Goal: Information Seeking & Learning: Learn about a topic

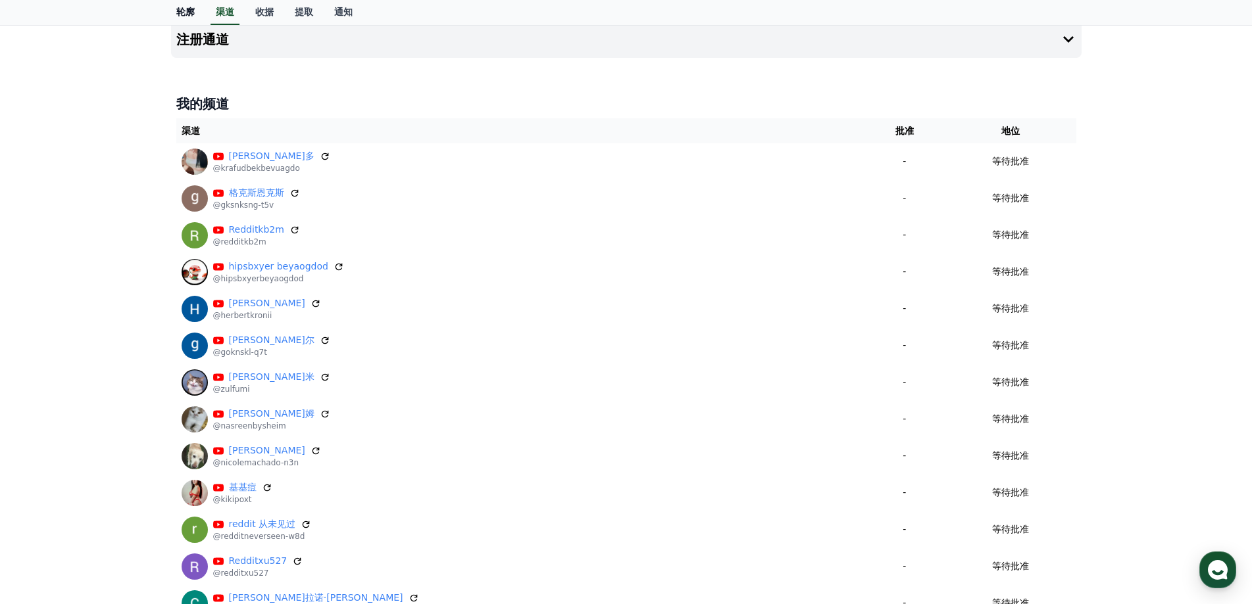
click at [188, 14] on font "轮廓" at bounding box center [185, 12] width 18 height 11
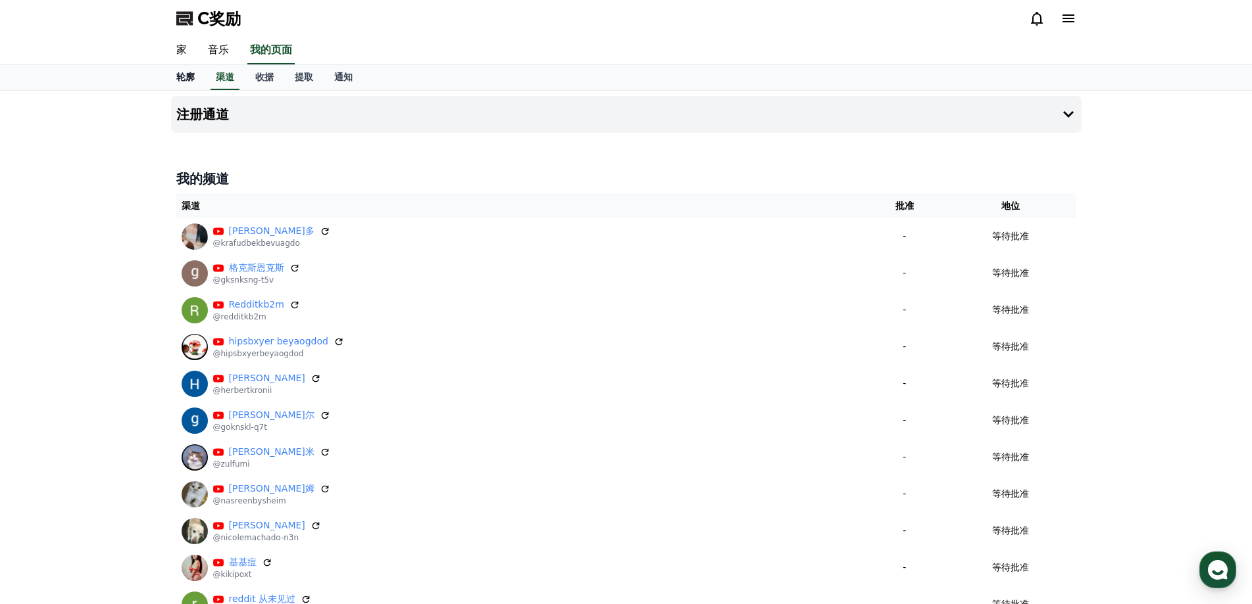
select select "**********"
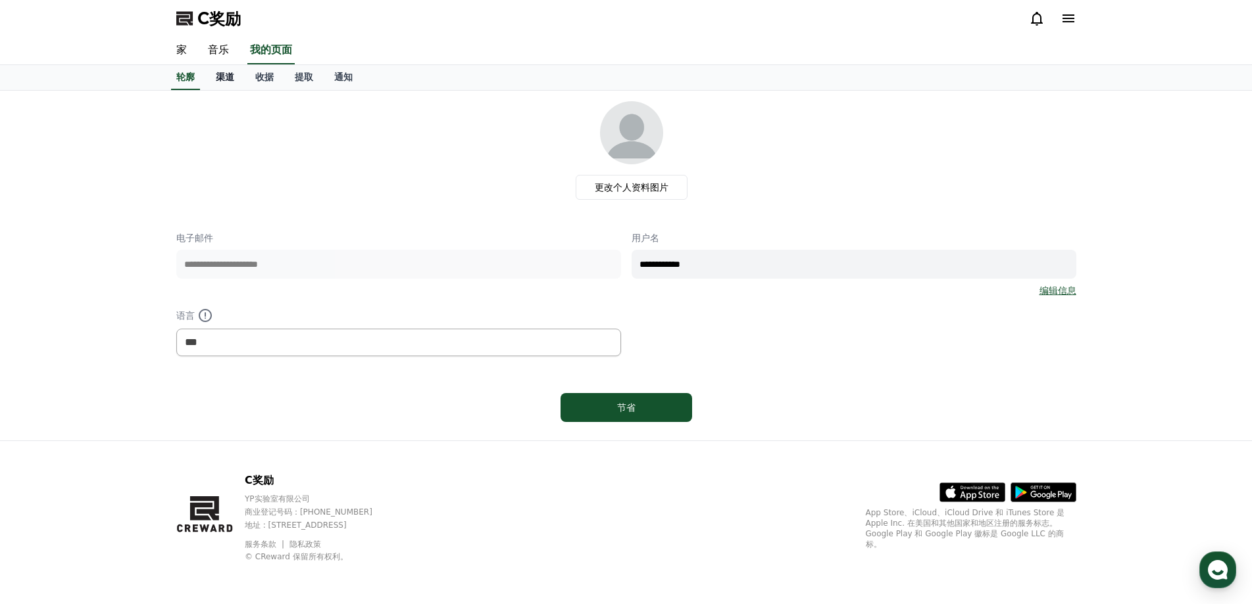
click at [229, 73] on font "渠道" at bounding box center [225, 77] width 18 height 11
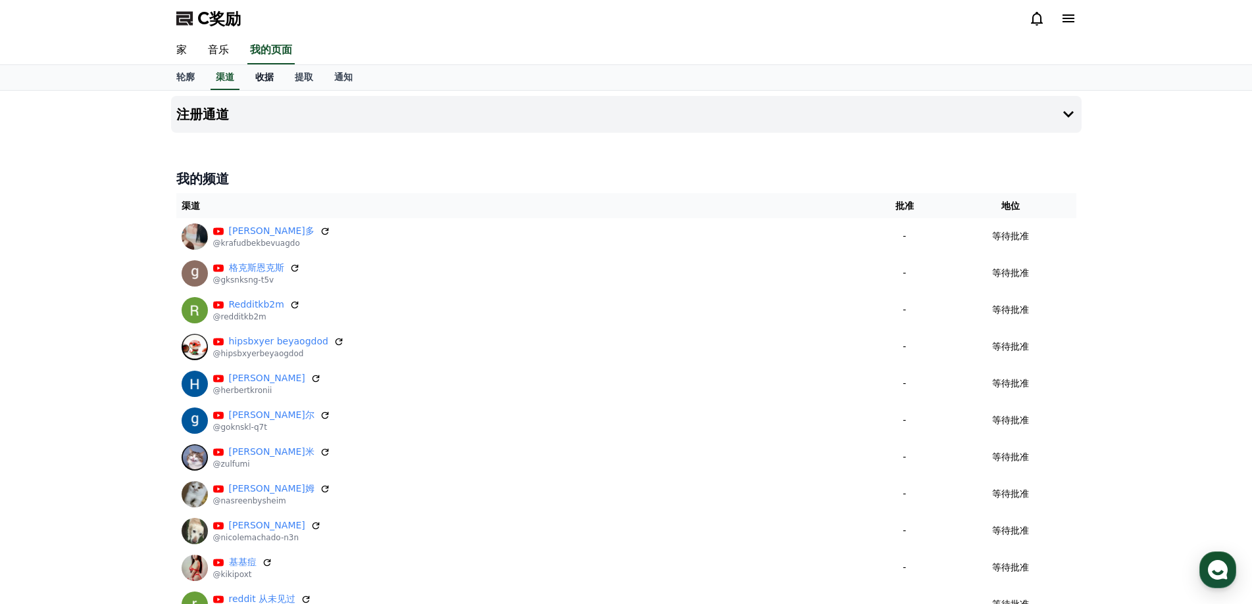
click at [266, 75] on font "收据" at bounding box center [264, 77] width 18 height 11
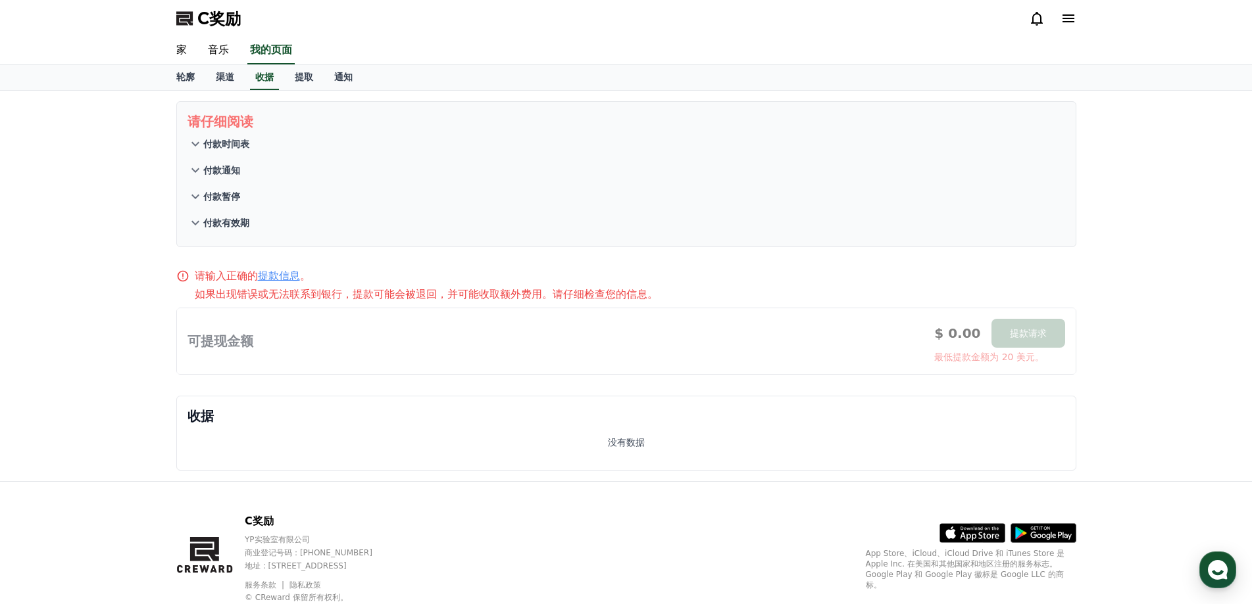
click at [216, 142] on font "付款时间表" at bounding box center [226, 144] width 46 height 11
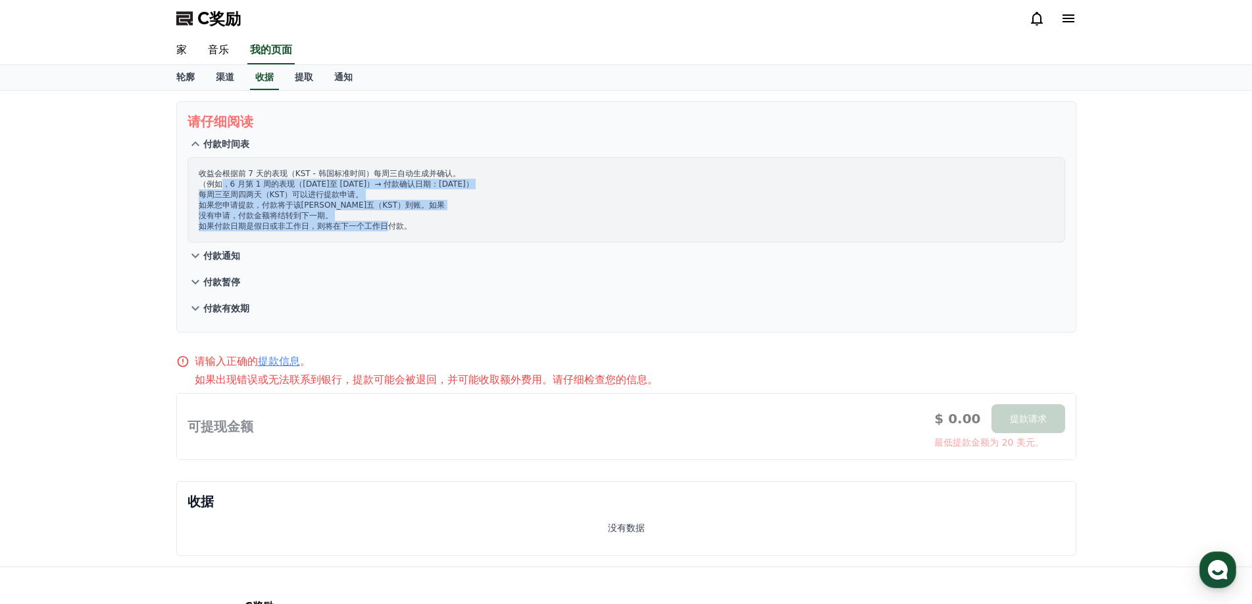
drag, startPoint x: 226, startPoint y: 184, endPoint x: 387, endPoint y: 224, distance: 166.7
click at [387, 224] on p "收益会根据前 7 天的表现（KST - 韩国标准时间）每周三自动生成并确认。 （例如，6 月第 1 周的表现（6 月 2 日至 8 日）→ 付款确认日期：6 …" at bounding box center [626, 199] width 855 height 63
click at [198, 255] on icon at bounding box center [195, 256] width 8 height 5
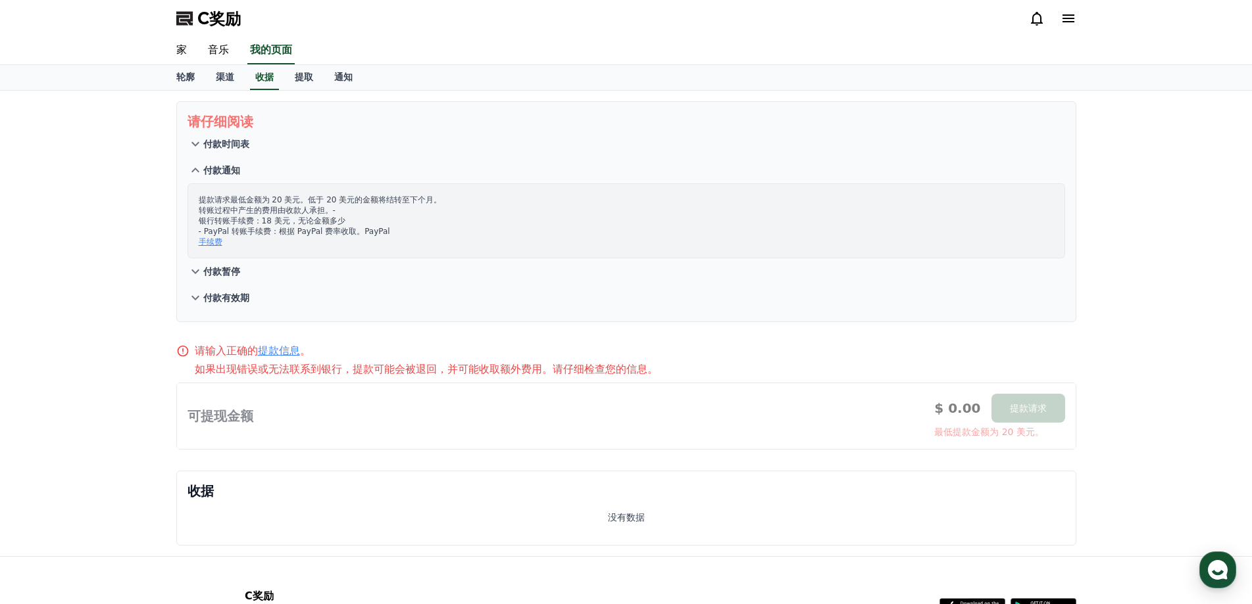
drag, startPoint x: 214, startPoint y: 213, endPoint x: 371, endPoint y: 227, distance: 157.8
click at [371, 227] on p "提款请求最低金额为 20 美元。低于 20 美元的金额将结转至下个月。 转账过程中产生的费用由收款人承担。- 银行转账手续费：18 美元，无论金额多少 - P…" at bounding box center [626, 221] width 855 height 53
click at [218, 241] on font "手续费" at bounding box center [211, 241] width 24 height 9
click at [199, 270] on icon at bounding box center [195, 272] width 16 height 16
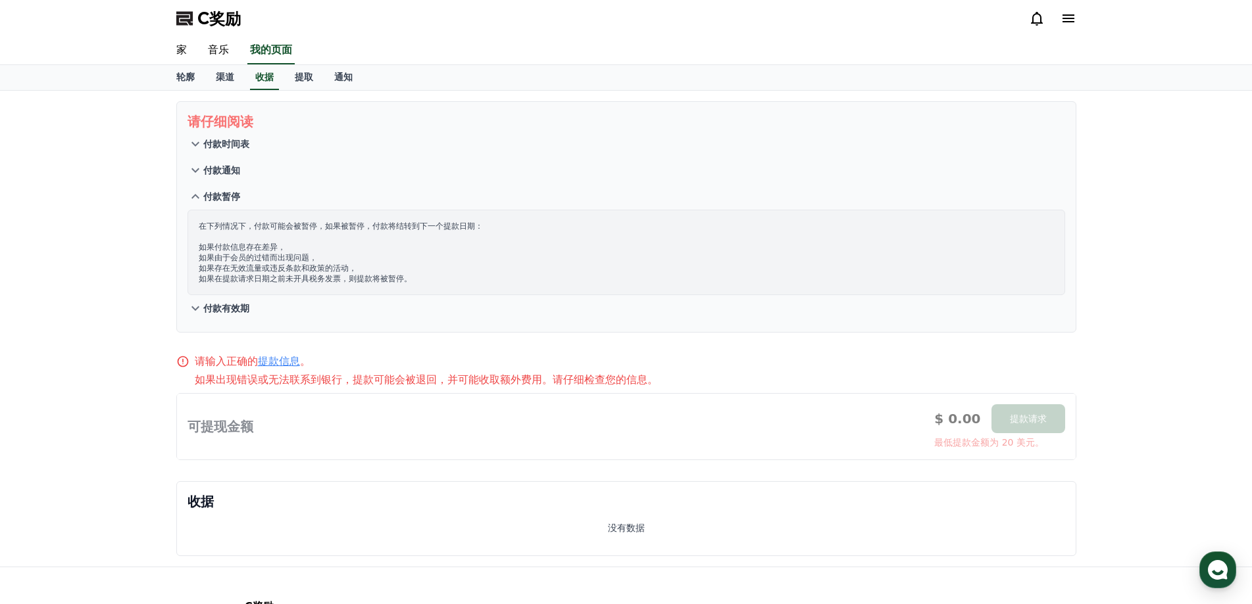
drag, startPoint x: 212, startPoint y: 258, endPoint x: 260, endPoint y: 264, distance: 48.5
click at [260, 264] on p "在下列情况下，付款可能会被暂停，如果被暂停，付款将结转到下一个提款日期： 如果付款信息存在差异， 如果由于会员的过错而出现问题， 如果存在无效流量或违反条款和…" at bounding box center [626, 252] width 855 height 63
click at [237, 270] on font "如果存在无效流量或违反条款和政策的活动，" at bounding box center [278, 268] width 158 height 9
drag, startPoint x: 210, startPoint y: 270, endPoint x: 307, endPoint y: 266, distance: 96.8
click at [307, 266] on font "如果存在无效流量或违反条款和政策的活动，" at bounding box center [278, 268] width 158 height 9
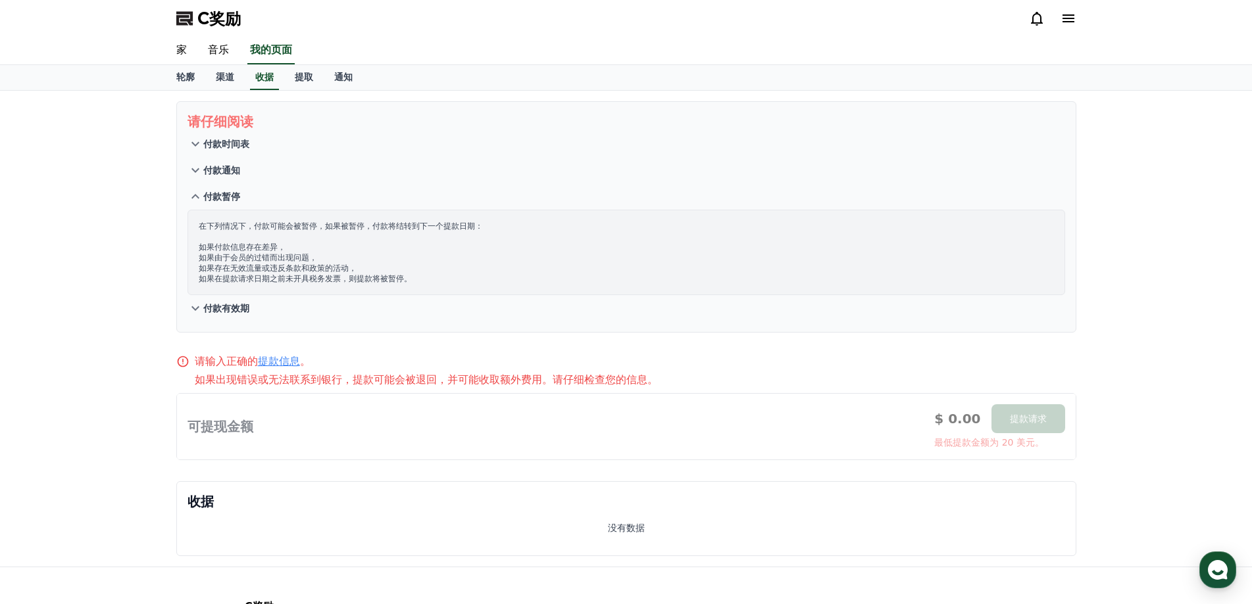
click at [235, 278] on font "如果在提款请求日期之前未开具税务发票，则提款将被暂停。" at bounding box center [305, 278] width 213 height 9
drag, startPoint x: 208, startPoint y: 277, endPoint x: 388, endPoint y: 275, distance: 180.2
click at [388, 275] on font "如果在提款请求日期之前未开具税务发票，则提款将被暂停。" at bounding box center [305, 278] width 213 height 9
click at [197, 306] on icon at bounding box center [195, 309] width 16 height 16
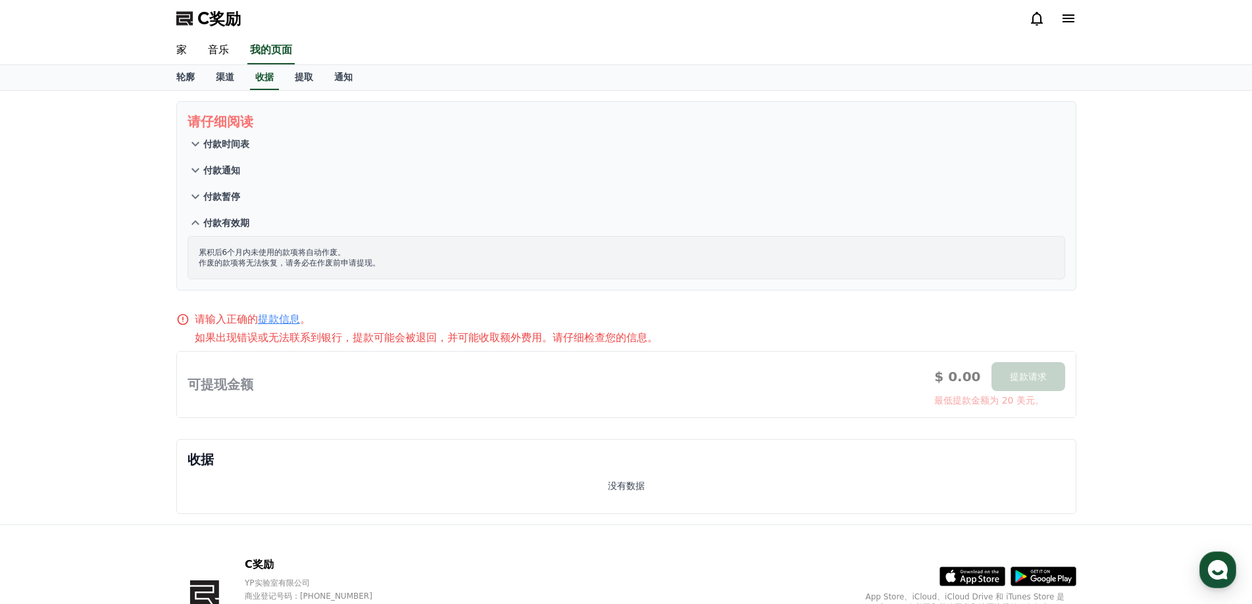
drag, startPoint x: 215, startPoint y: 253, endPoint x: 327, endPoint y: 264, distance: 112.3
click at [327, 264] on p "累积后6个月内未使用的款项将自动作废。 作废的款项将无法恢复，请务必在作废前申请提现。" at bounding box center [626, 257] width 855 height 21
click at [327, 306] on div "请仔细阅读 付款时间表 付款通知 付款暂停 付款有效期 累积后6个月内未使用的款项将自动作废。 作废的款项将无法恢复，请务必在作废前申请提现。 请输入正确的 …" at bounding box center [626, 308] width 921 height 434
click at [307, 78] on font "提取" at bounding box center [304, 77] width 18 height 11
click at [337, 78] on font "通知" at bounding box center [343, 77] width 18 height 11
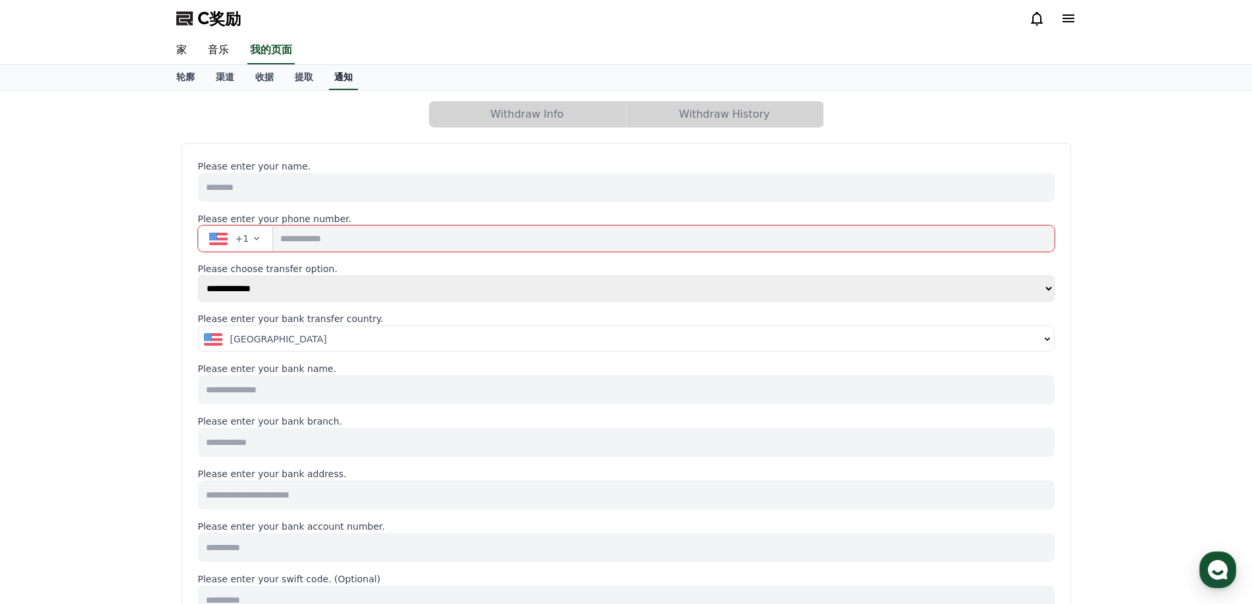
select select
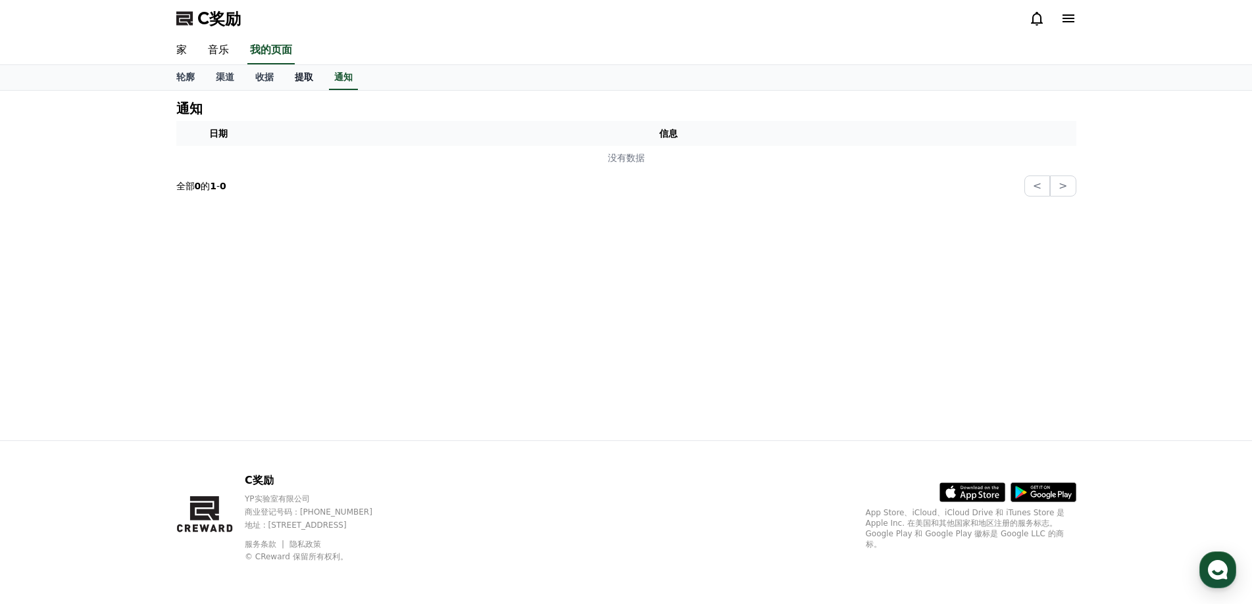
click at [305, 83] on link "提取" at bounding box center [303, 77] width 39 height 25
select select
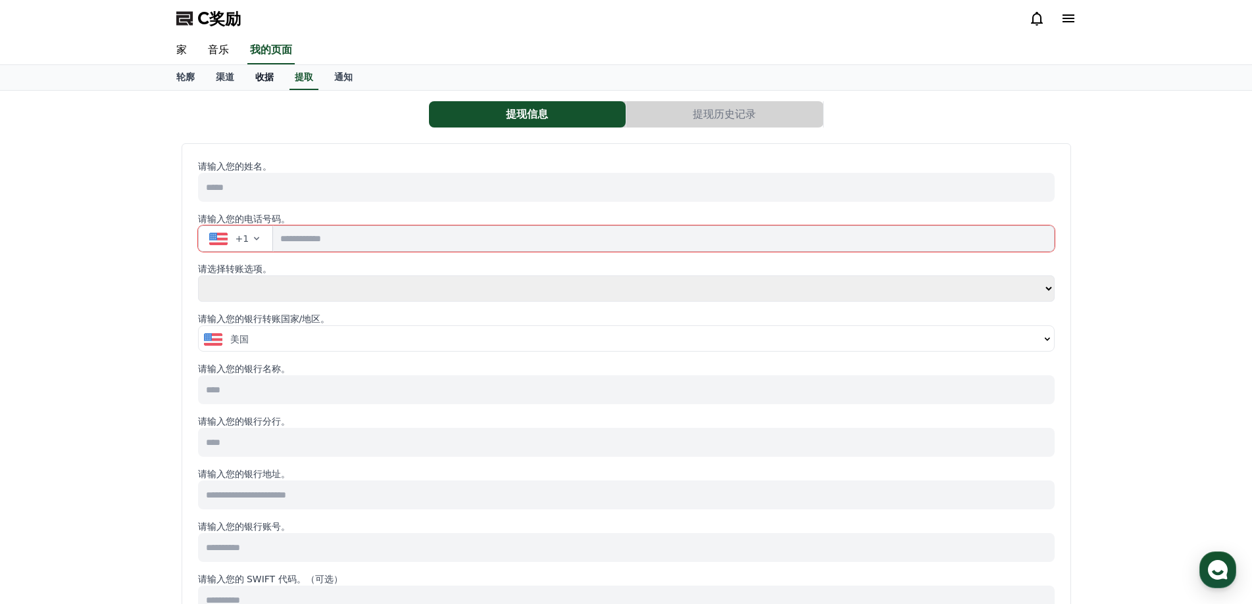
click at [251, 80] on link "收据" at bounding box center [264, 77] width 39 height 25
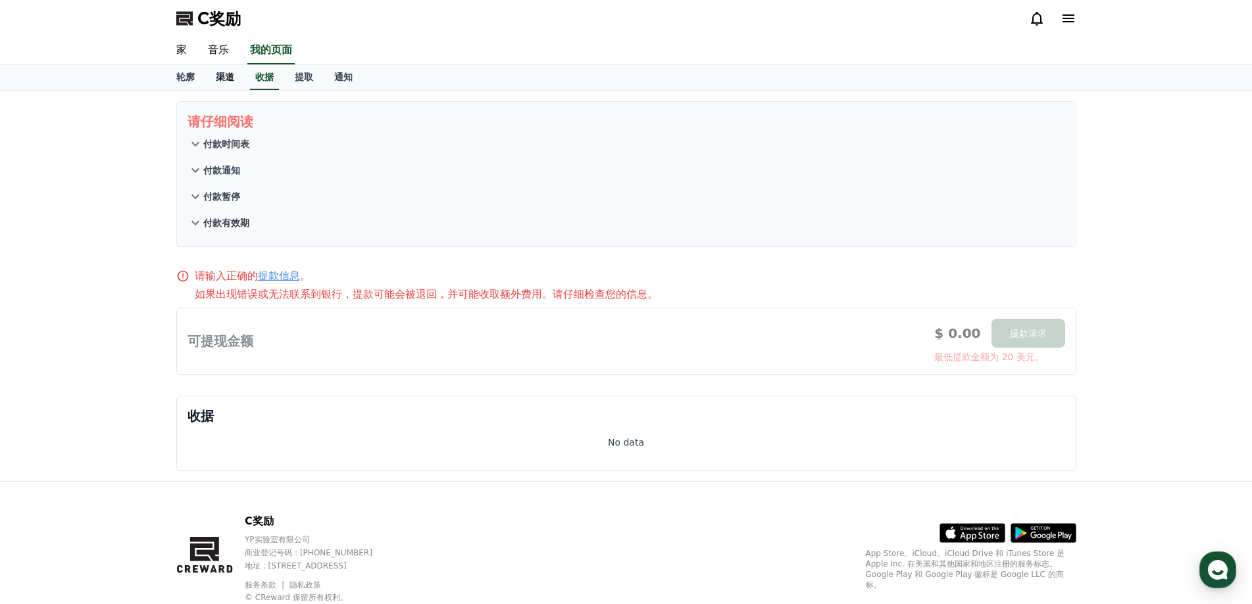
click at [230, 77] on font "渠道" at bounding box center [225, 77] width 18 height 11
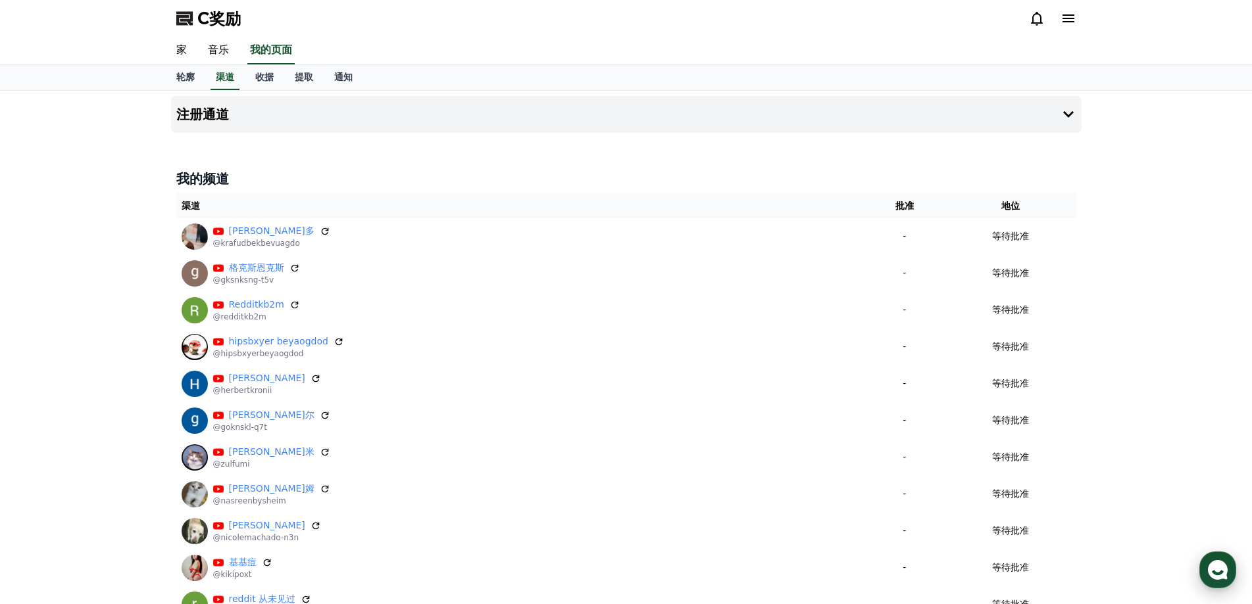
click at [1212, 561] on icon "button" at bounding box center [1218, 570] width 24 height 24
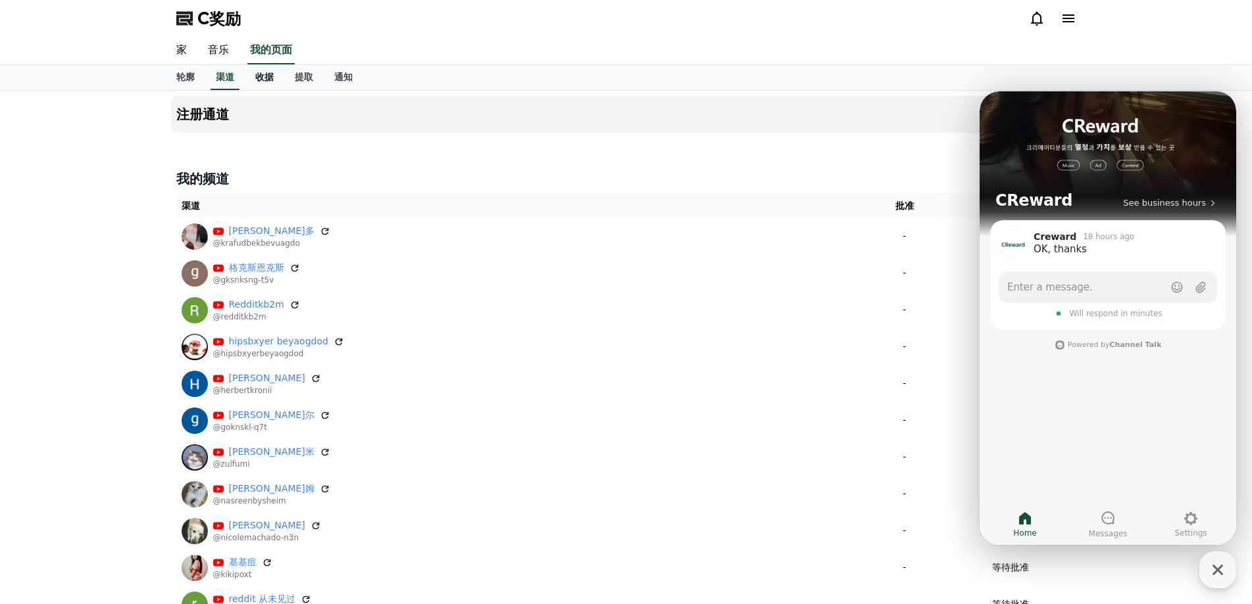
click at [269, 74] on font "收据" at bounding box center [264, 77] width 18 height 11
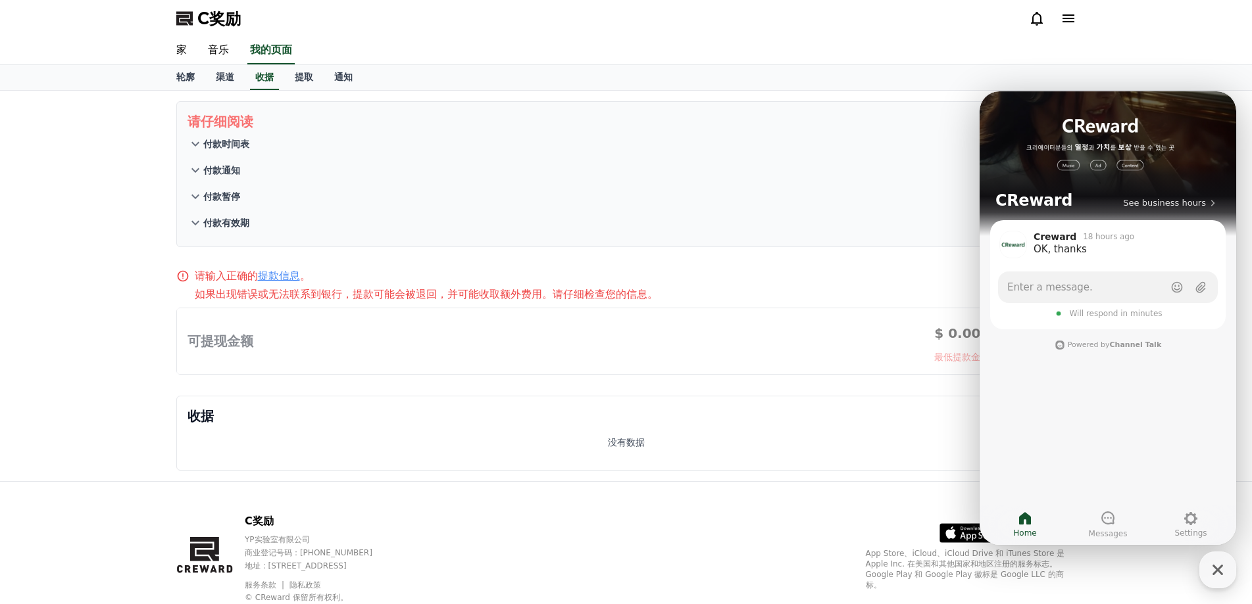
click at [199, 170] on icon at bounding box center [195, 170] width 16 height 16
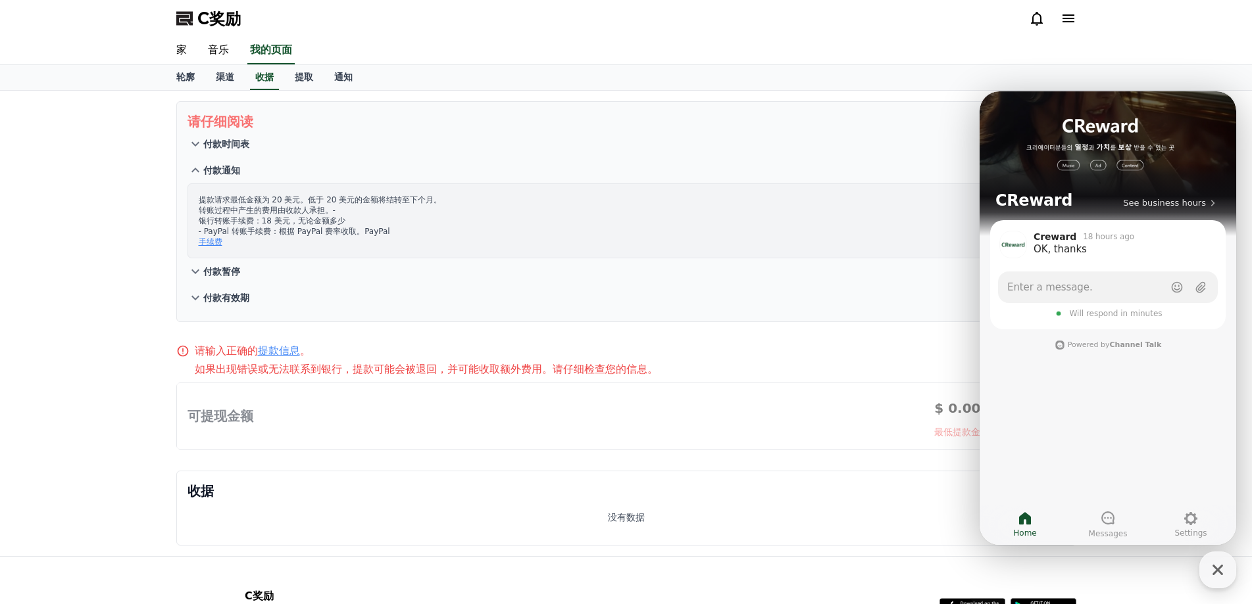
drag, startPoint x: 203, startPoint y: 232, endPoint x: 228, endPoint y: 230, distance: 25.0
click at [228, 230] on font "- PayPal 转账手续费：根据 PayPal 费率收取。PayPal" at bounding box center [294, 231] width 191 height 9
copy font "PayPal"
click at [1074, 285] on span "Enter a message." at bounding box center [1049, 287] width 85 height 13
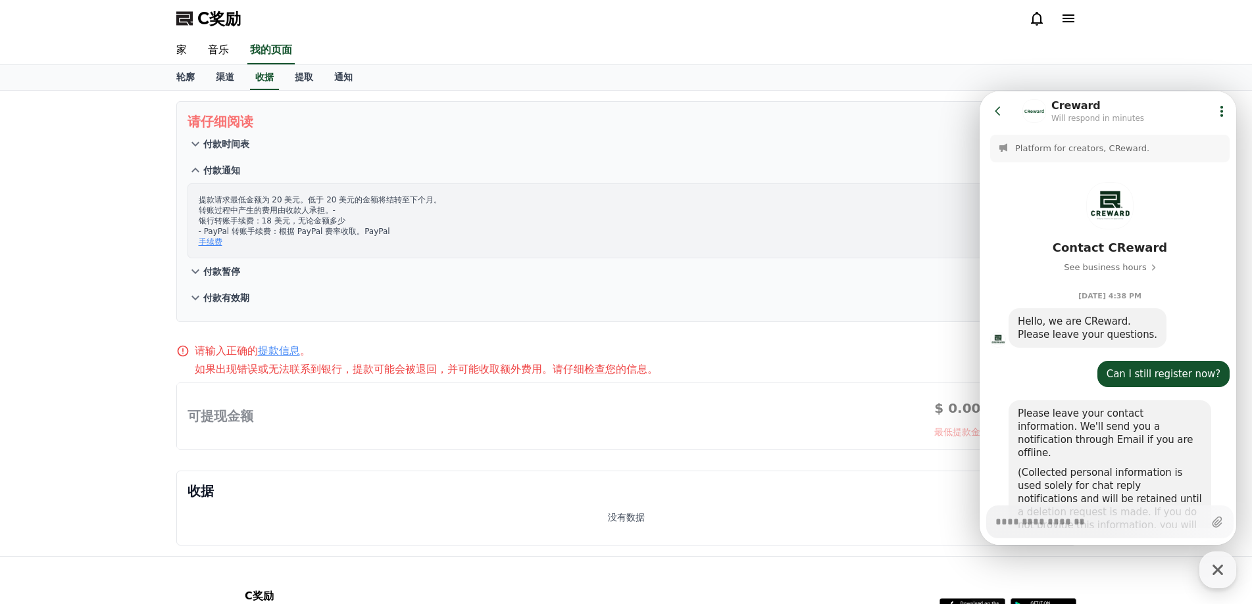
scroll to position [521, 0]
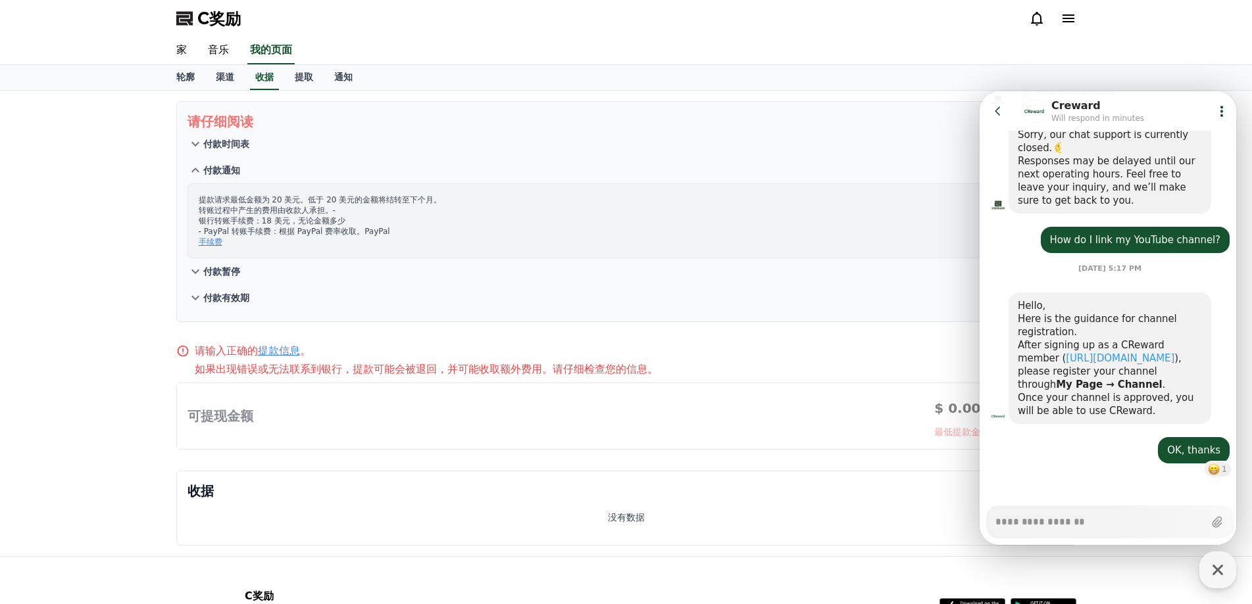
click at [1067, 517] on textarea "Messenger Input Textarea" at bounding box center [1099, 517] width 208 height 22
type textarea "*"
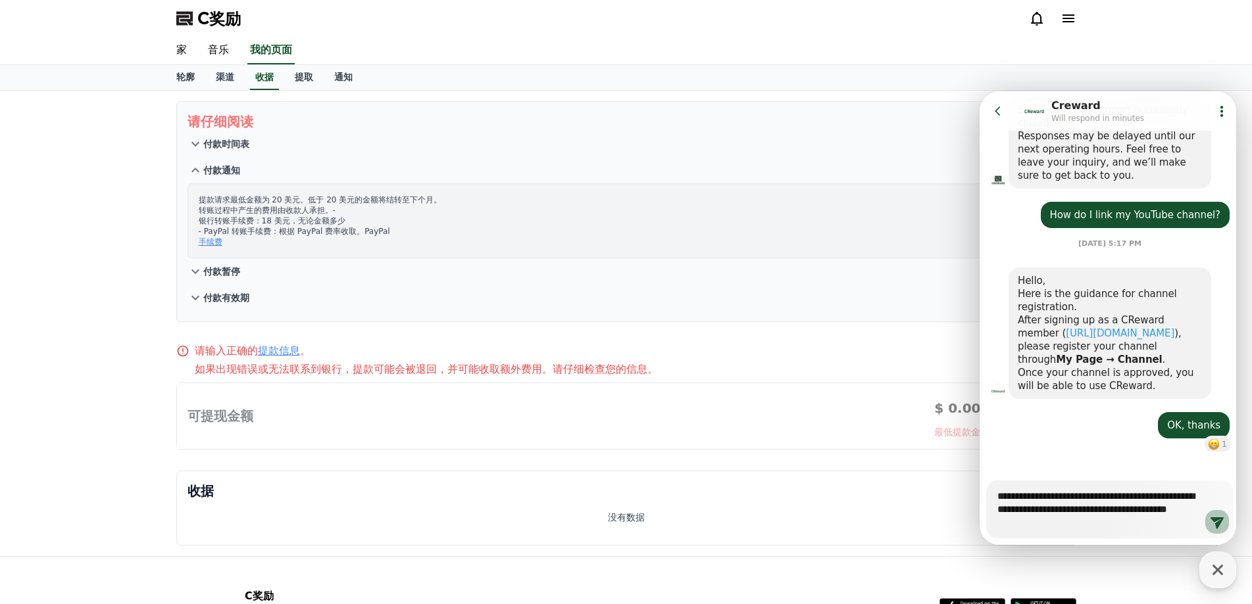
type textarea "**********"
click at [1205, 527] on button "Send new message" at bounding box center [1217, 522] width 24 height 24
type textarea "*"
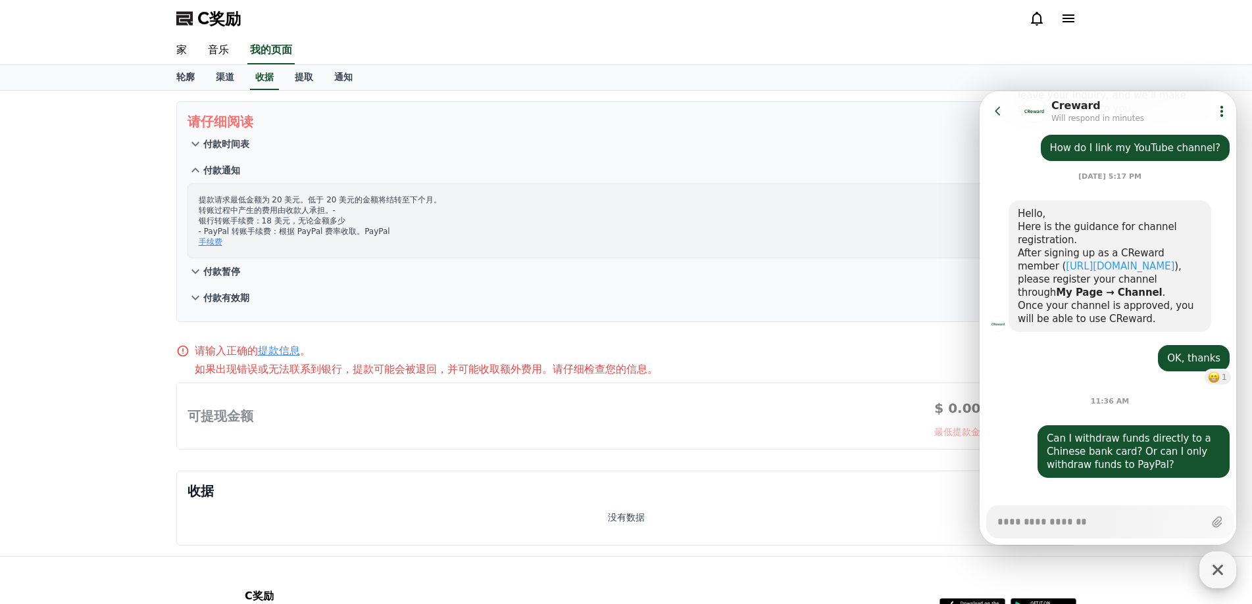
click at [1215, 570] on icon "button" at bounding box center [1218, 570] width 24 height 24
type textarea "*"
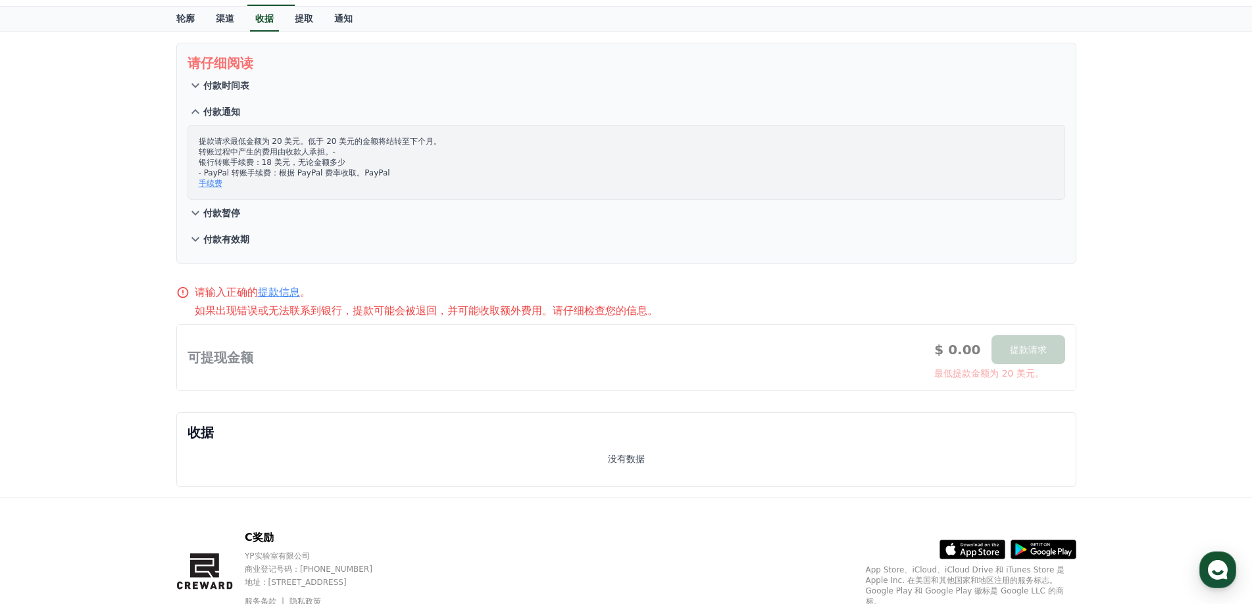
scroll to position [0, 0]
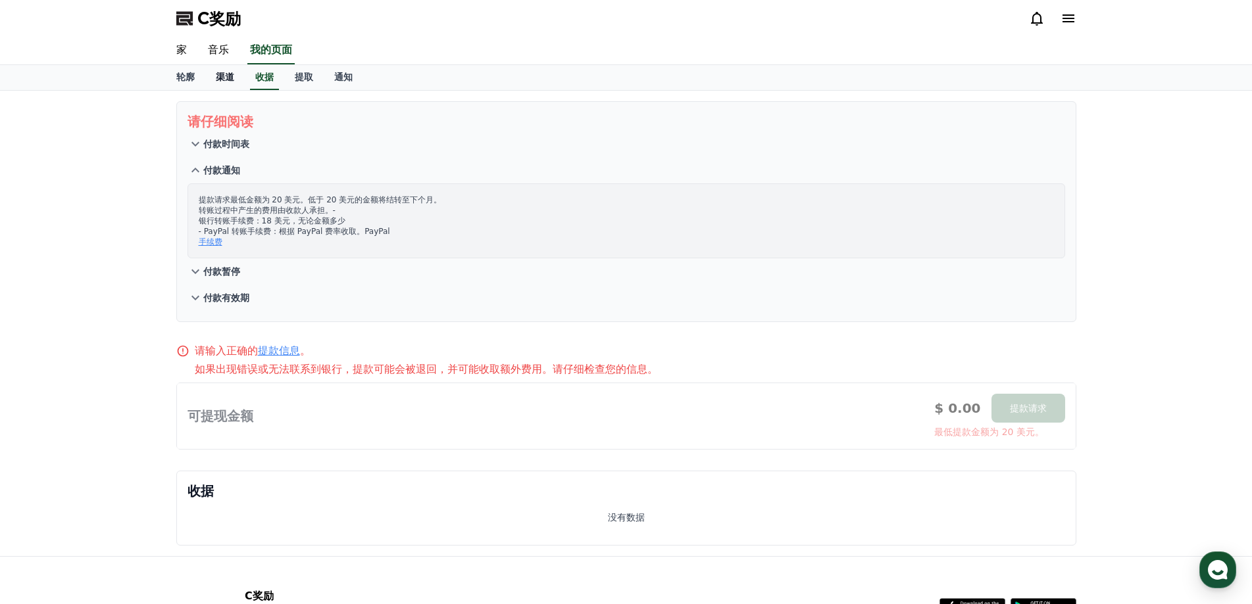
click at [211, 75] on link "渠道" at bounding box center [224, 77] width 39 height 25
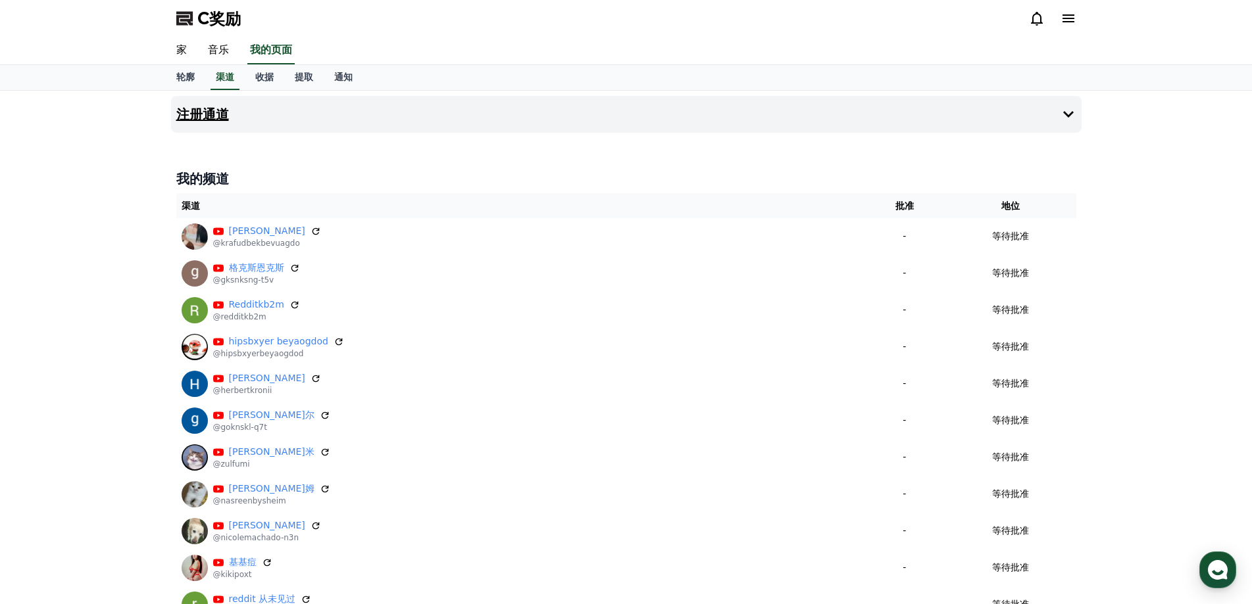
click at [278, 107] on button "注册通道" at bounding box center [626, 114] width 910 height 37
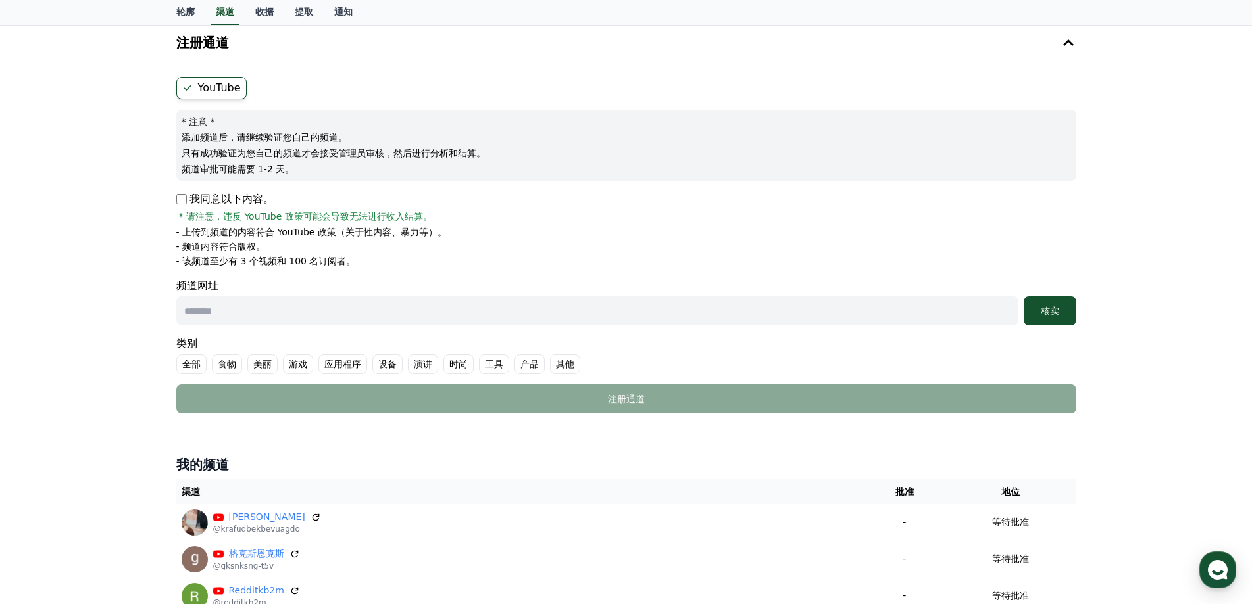
scroll to position [66, 0]
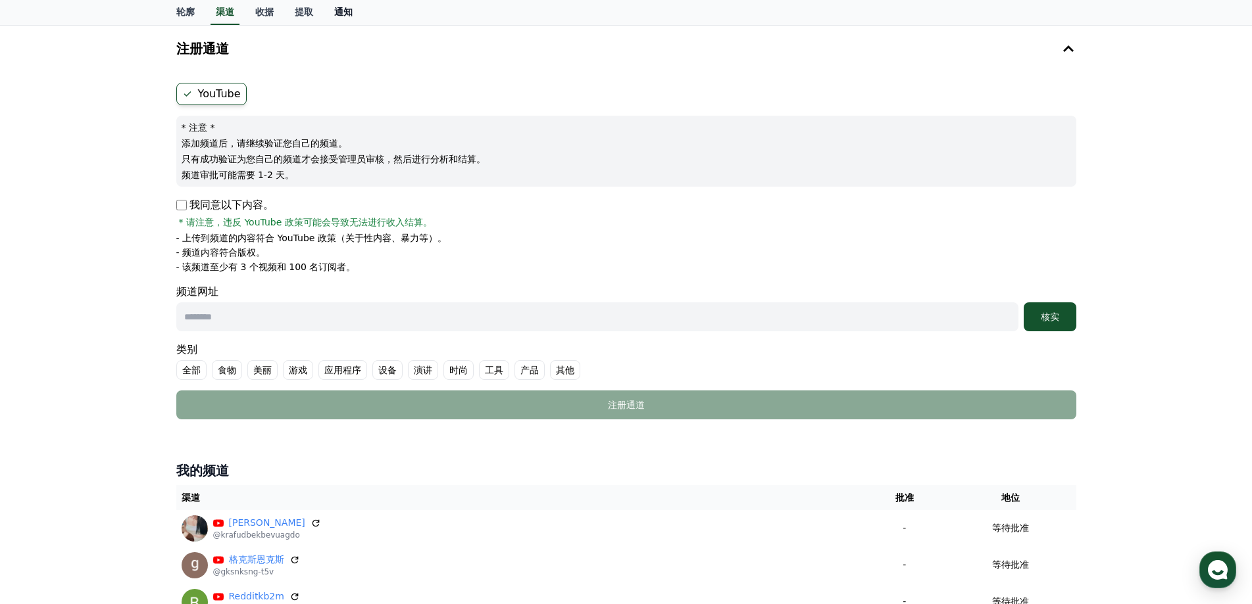
click at [342, 16] on font "通知" at bounding box center [343, 12] width 18 height 11
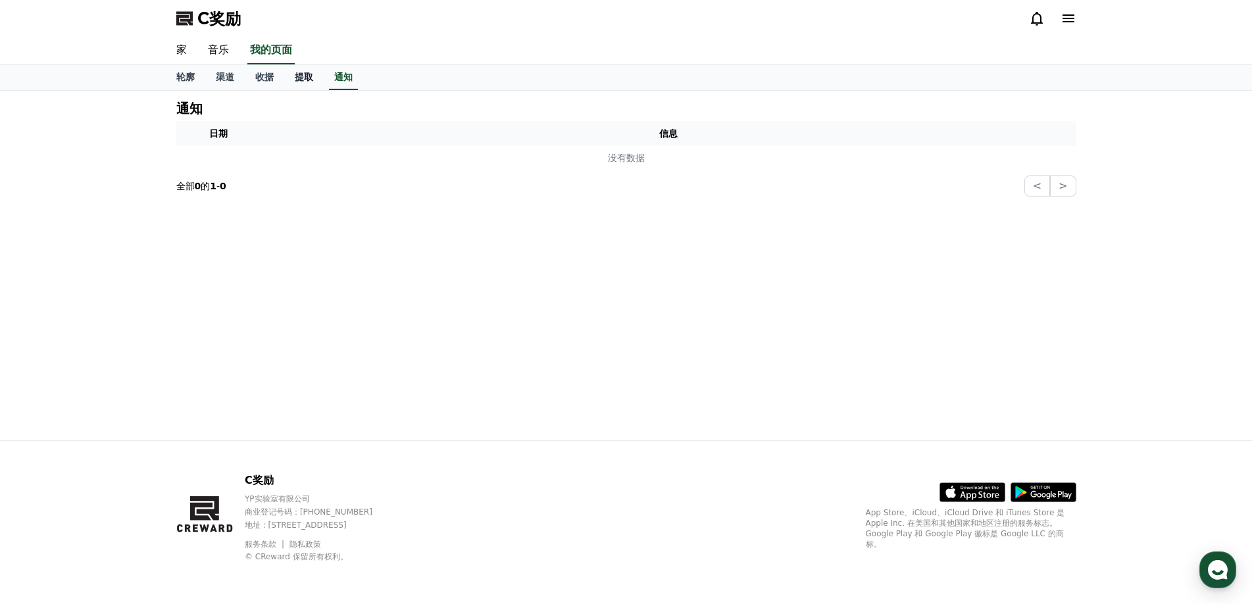
click at [312, 80] on font "提取" at bounding box center [304, 77] width 18 height 11
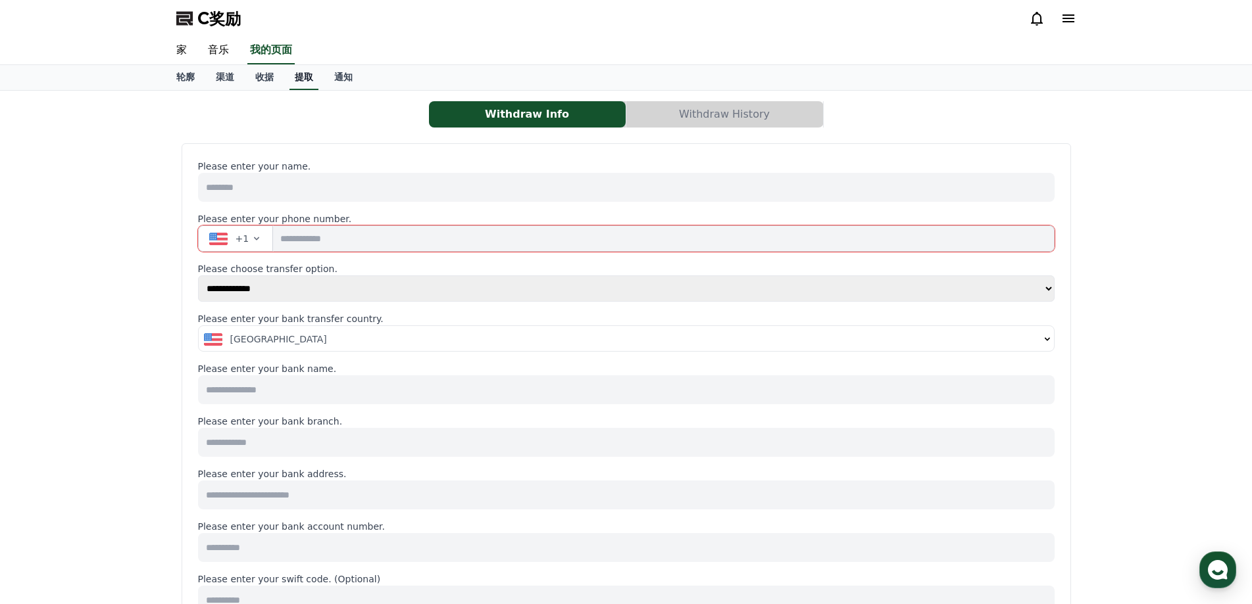
select select
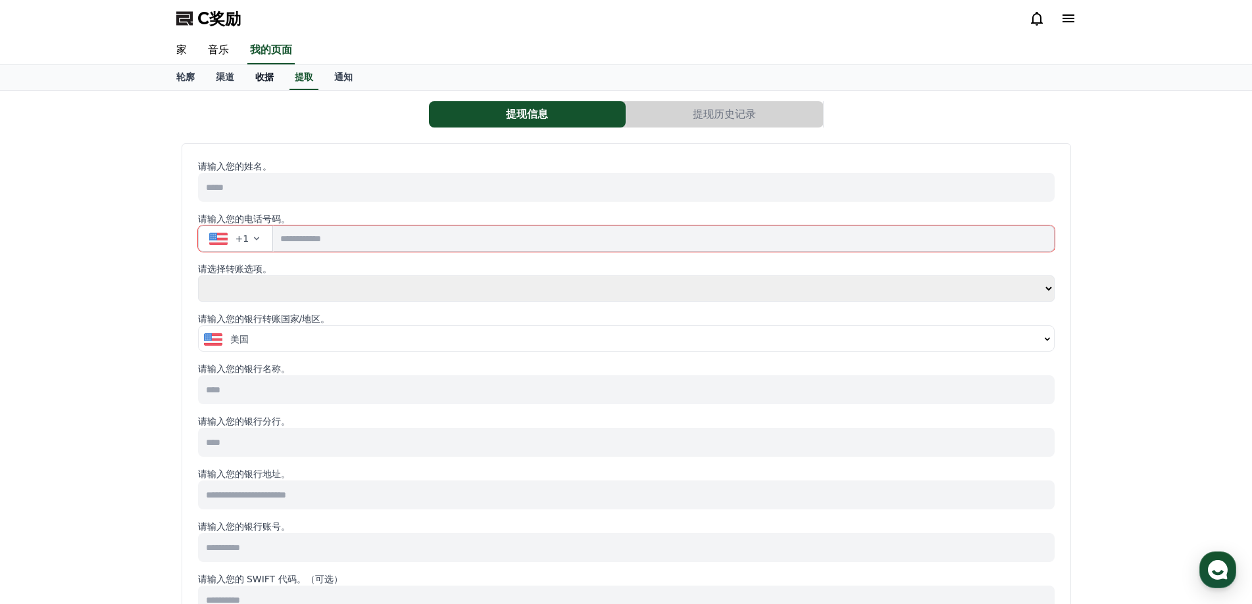
click at [270, 78] on font "收据" at bounding box center [264, 77] width 18 height 11
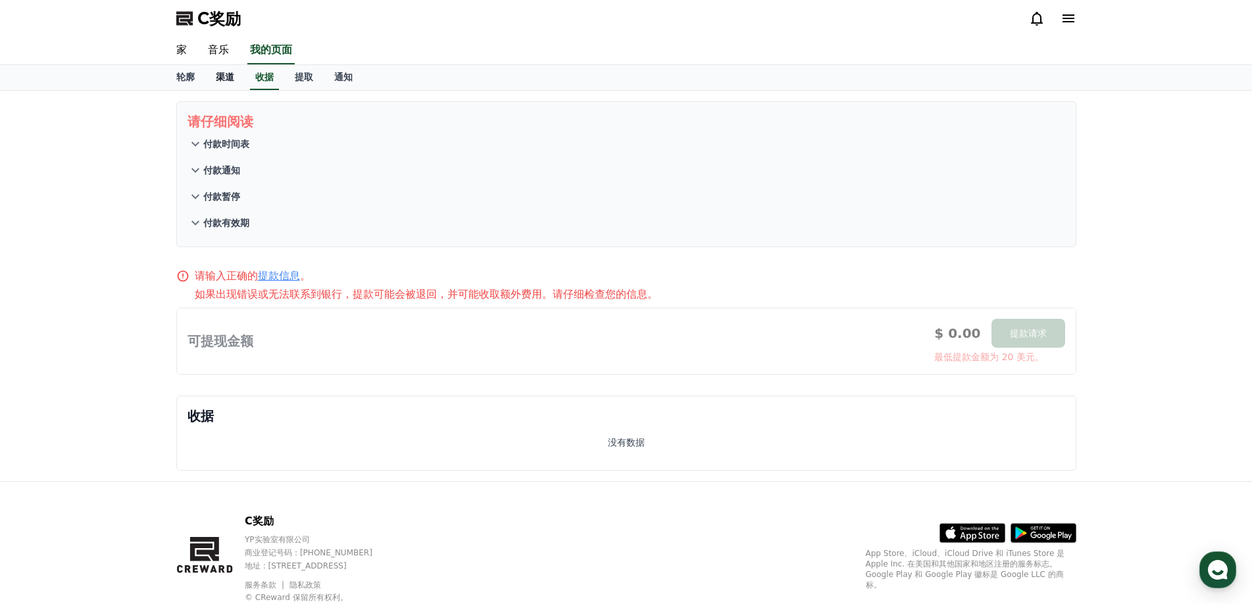
click at [237, 78] on link "渠道" at bounding box center [224, 77] width 39 height 25
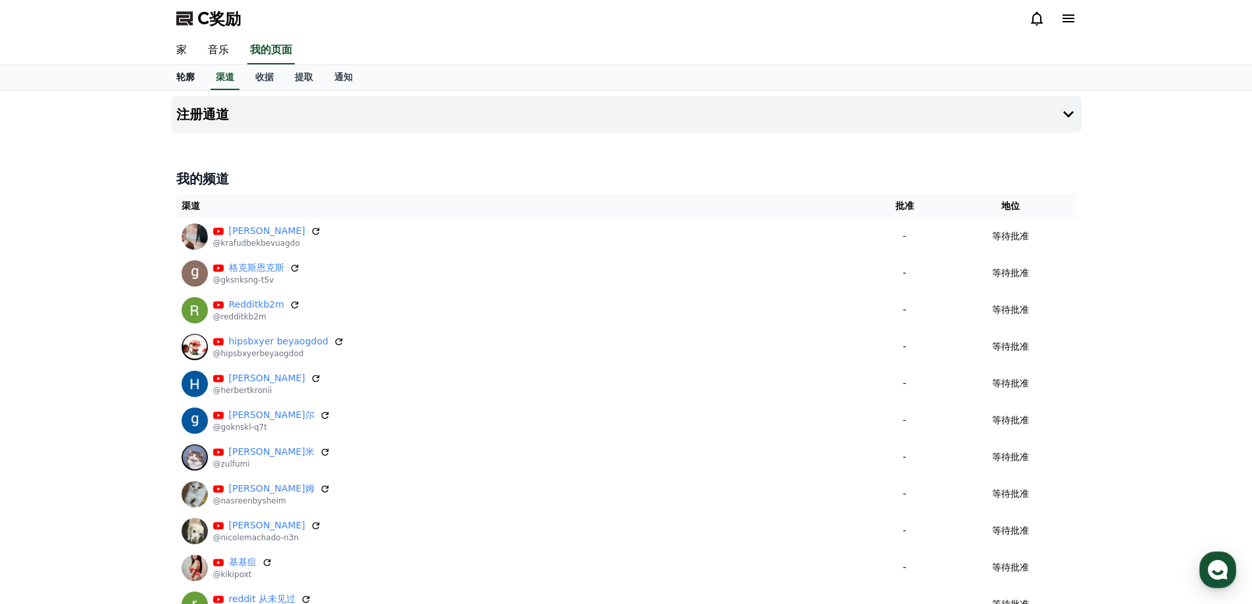
click at [178, 80] on font "轮廓" at bounding box center [185, 77] width 18 height 11
select select "**********"
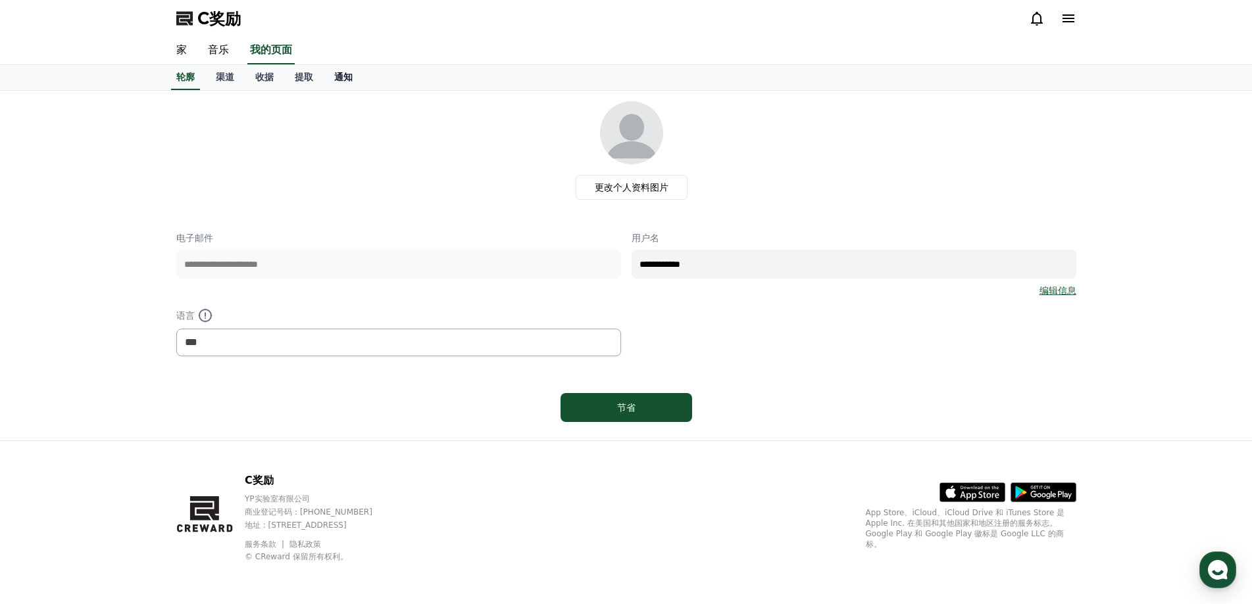
click at [339, 73] on font "通知" at bounding box center [343, 77] width 18 height 11
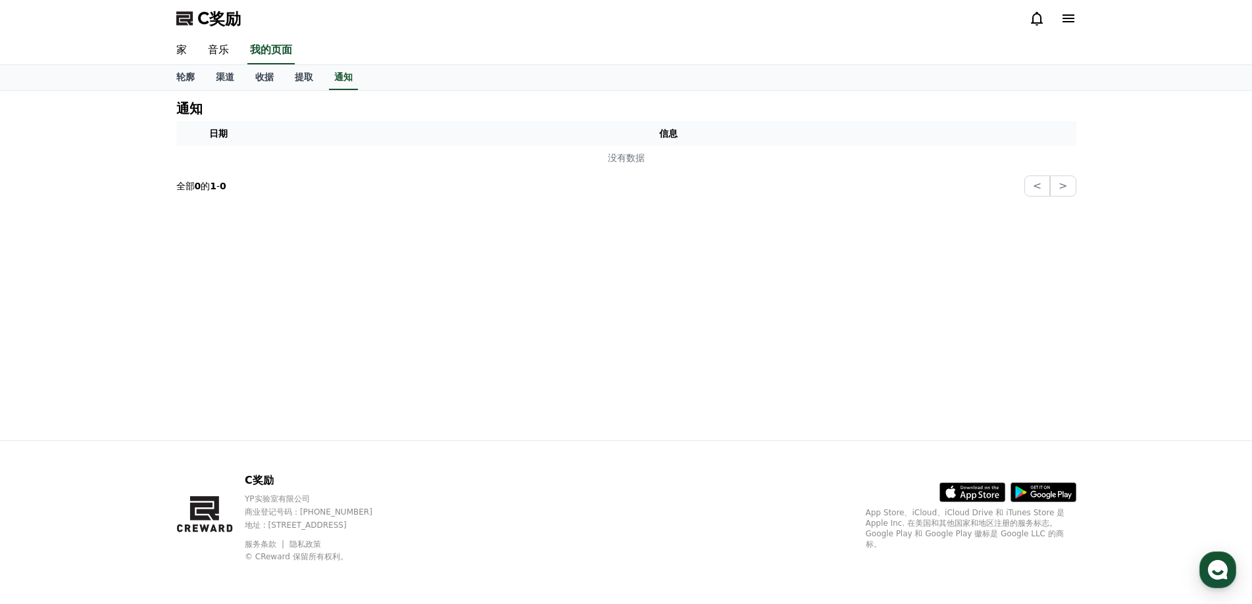
click at [255, 178] on section "全部 0 的 1 - 0 < >" at bounding box center [626, 186] width 900 height 21
click at [249, 185] on section "全部 0 的 1 - 0 < >" at bounding box center [626, 186] width 900 height 21
click at [305, 83] on link "提取" at bounding box center [303, 77] width 39 height 25
select select
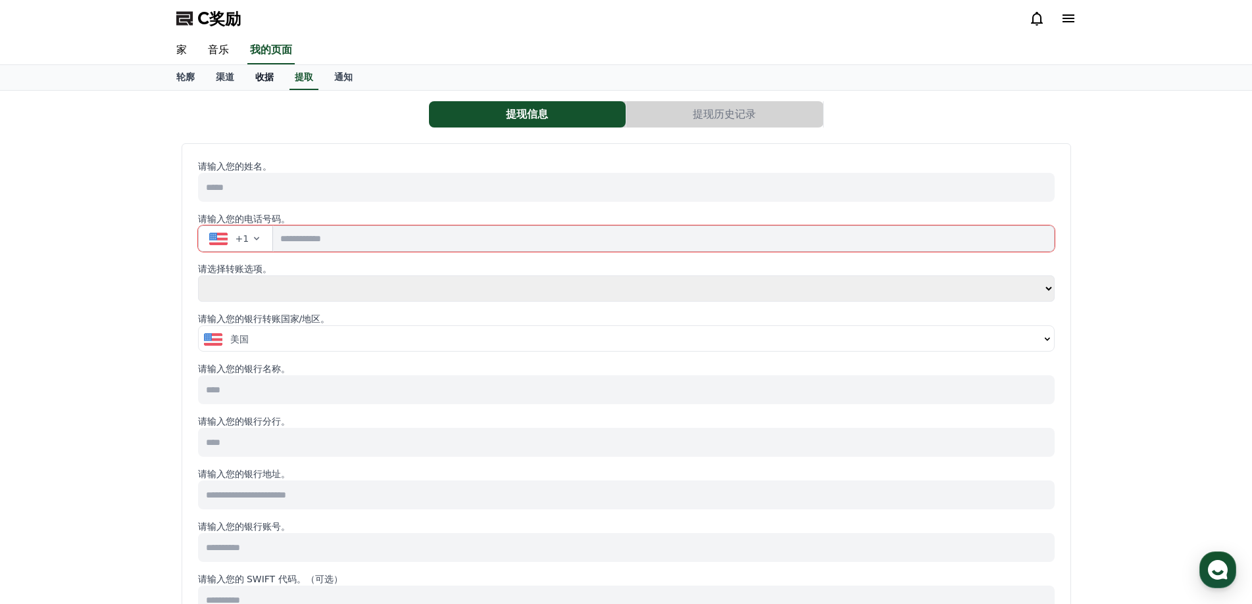
click at [269, 80] on font "收据" at bounding box center [264, 77] width 18 height 11
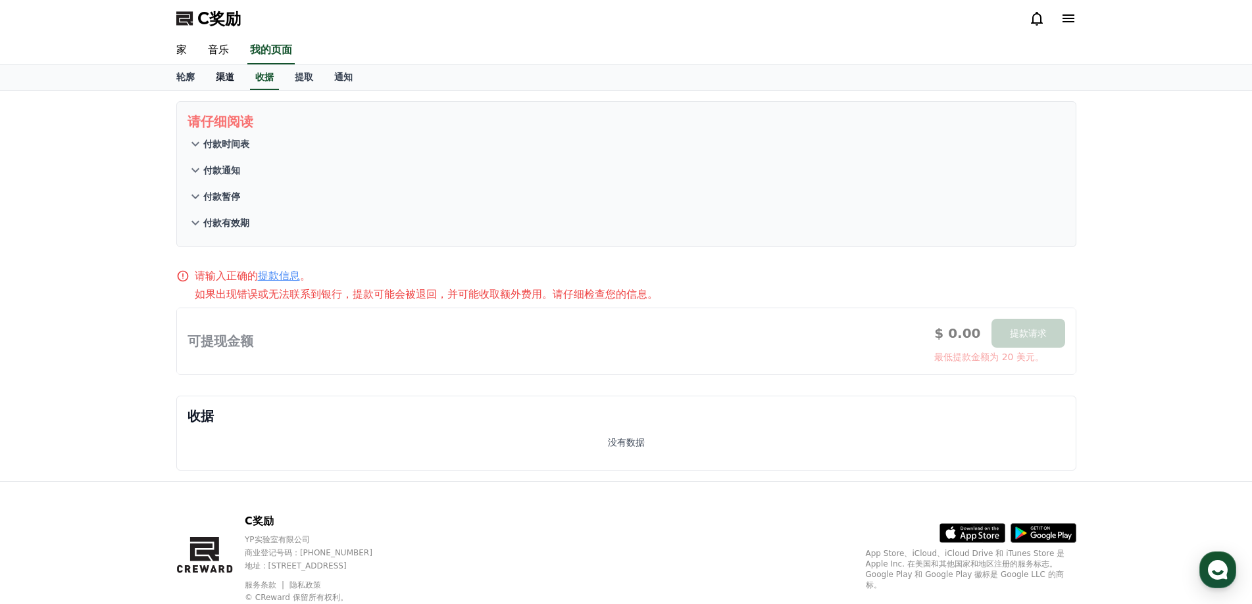
click at [226, 78] on font "渠道" at bounding box center [225, 77] width 18 height 11
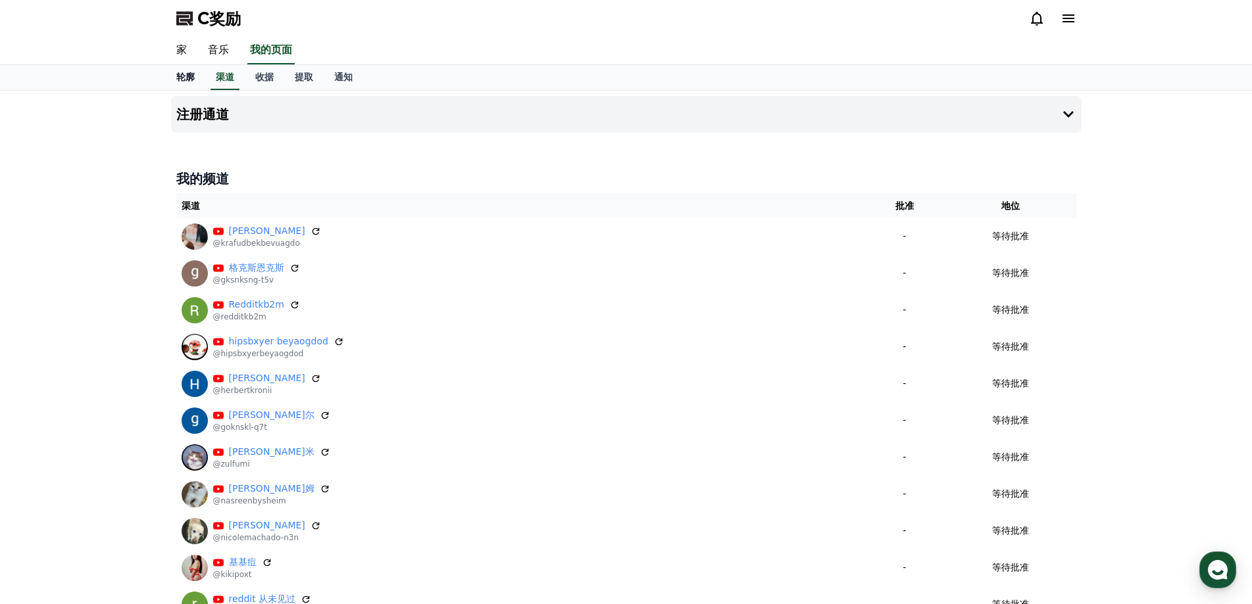
click at [183, 79] on font "轮廓" at bounding box center [185, 77] width 18 height 11
select select "**********"
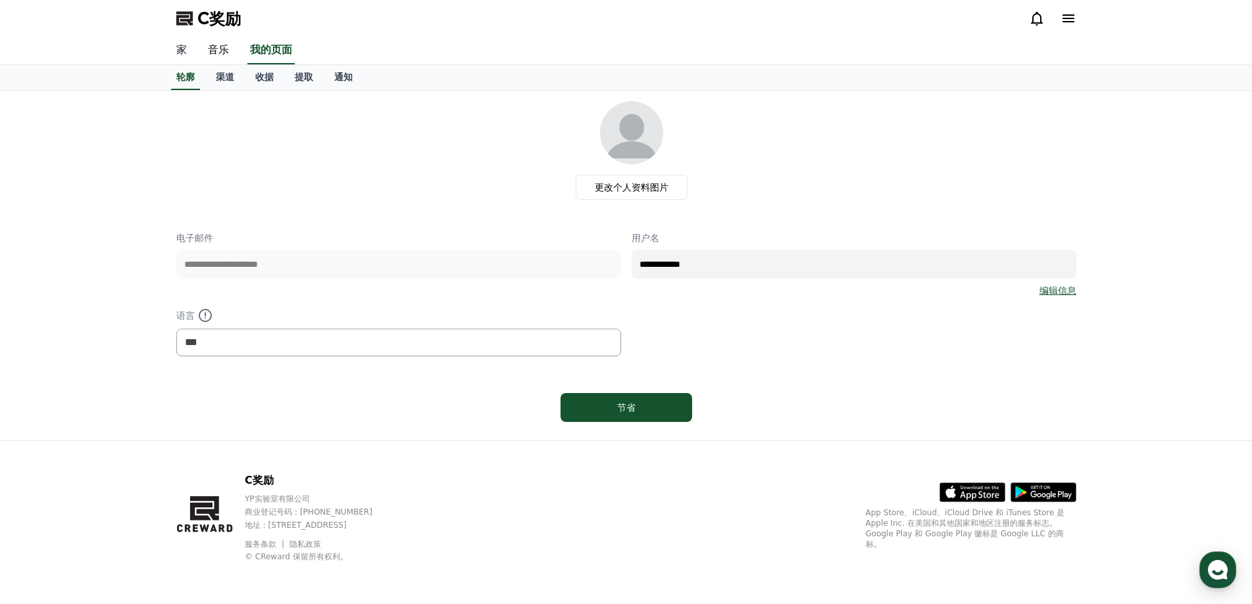
click at [184, 55] on font "家" at bounding box center [181, 49] width 11 height 12
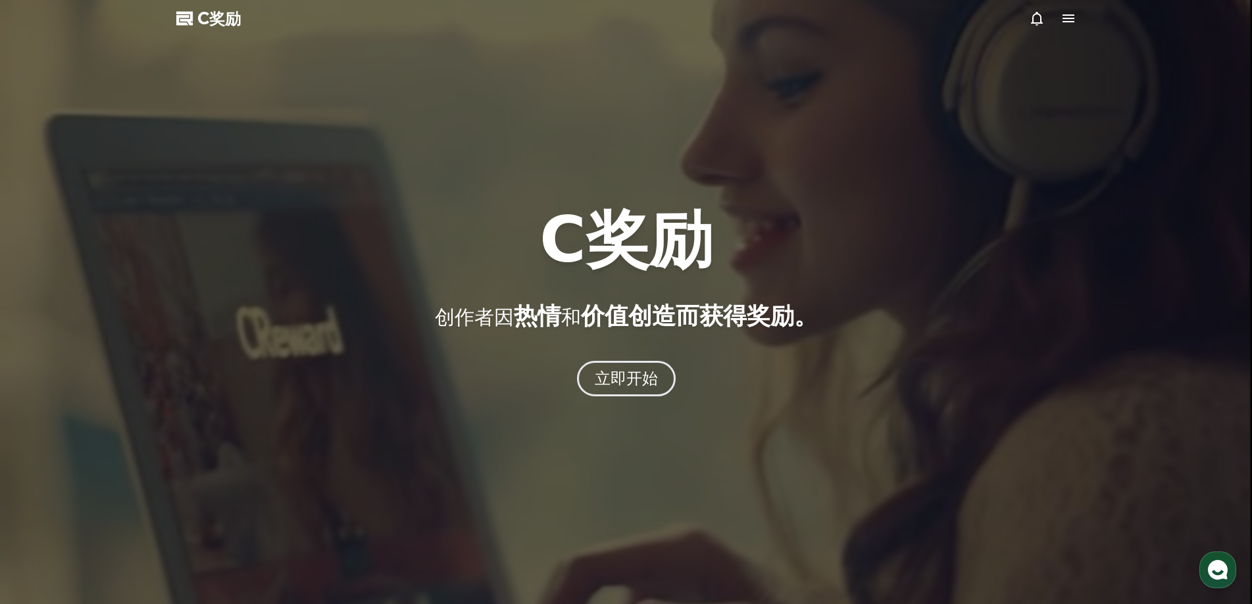
click at [642, 401] on div at bounding box center [626, 302] width 1252 height 604
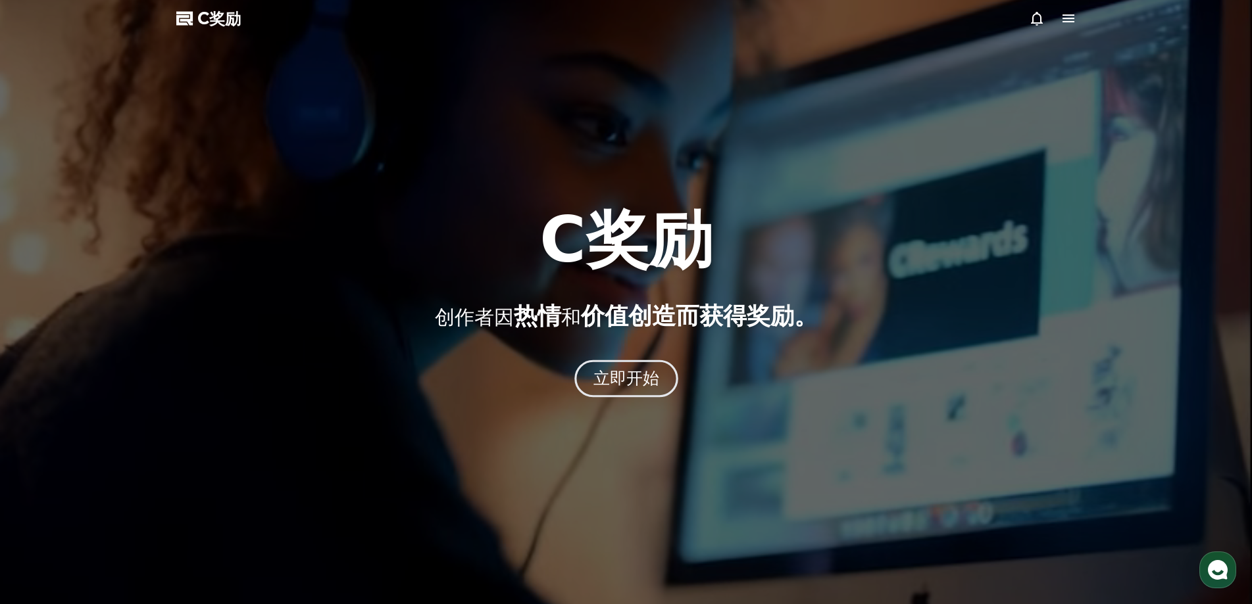
click at [637, 376] on font "立即开始" at bounding box center [626, 378] width 66 height 19
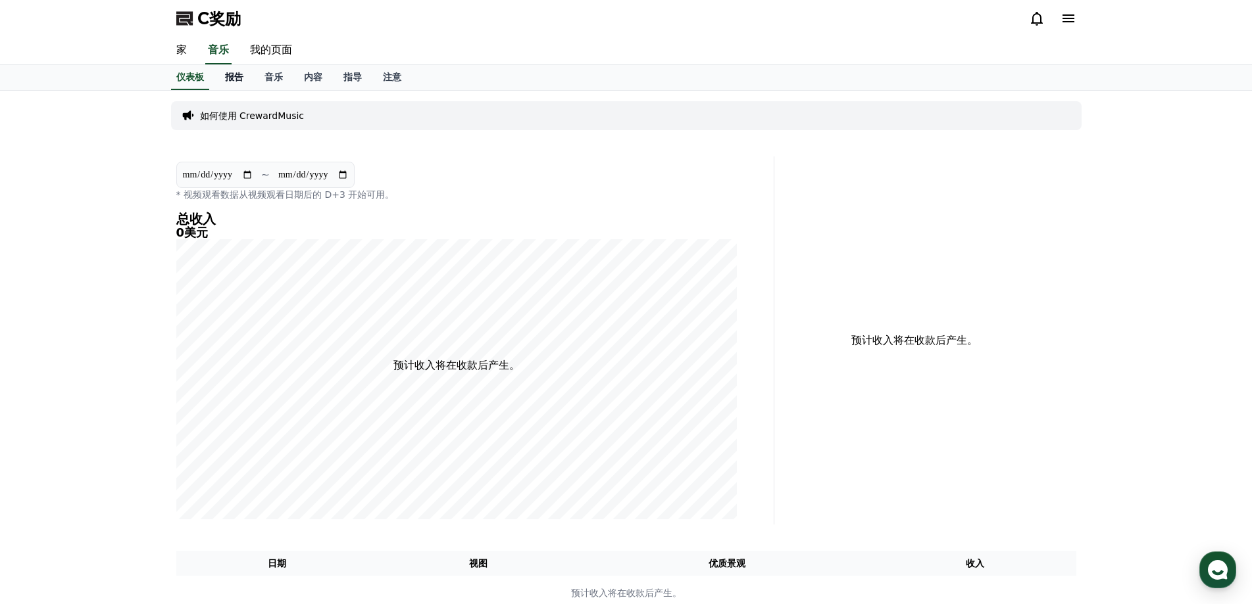
click at [230, 82] on font "报告" at bounding box center [234, 77] width 18 height 11
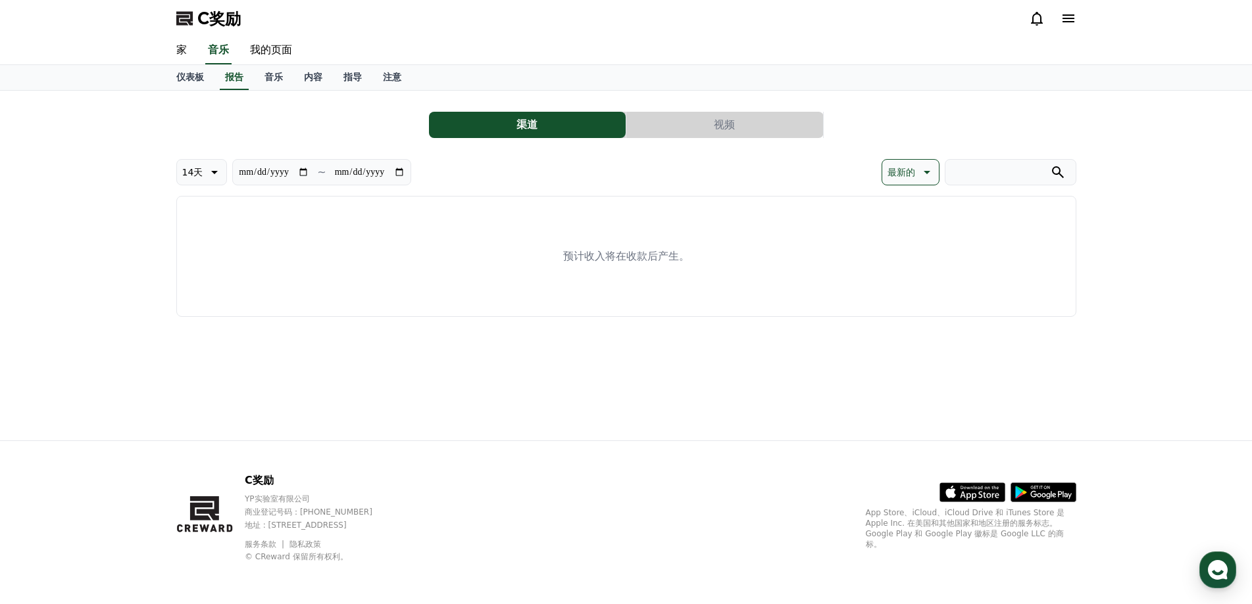
click at [679, 125] on button "视频" at bounding box center [724, 125] width 197 height 26
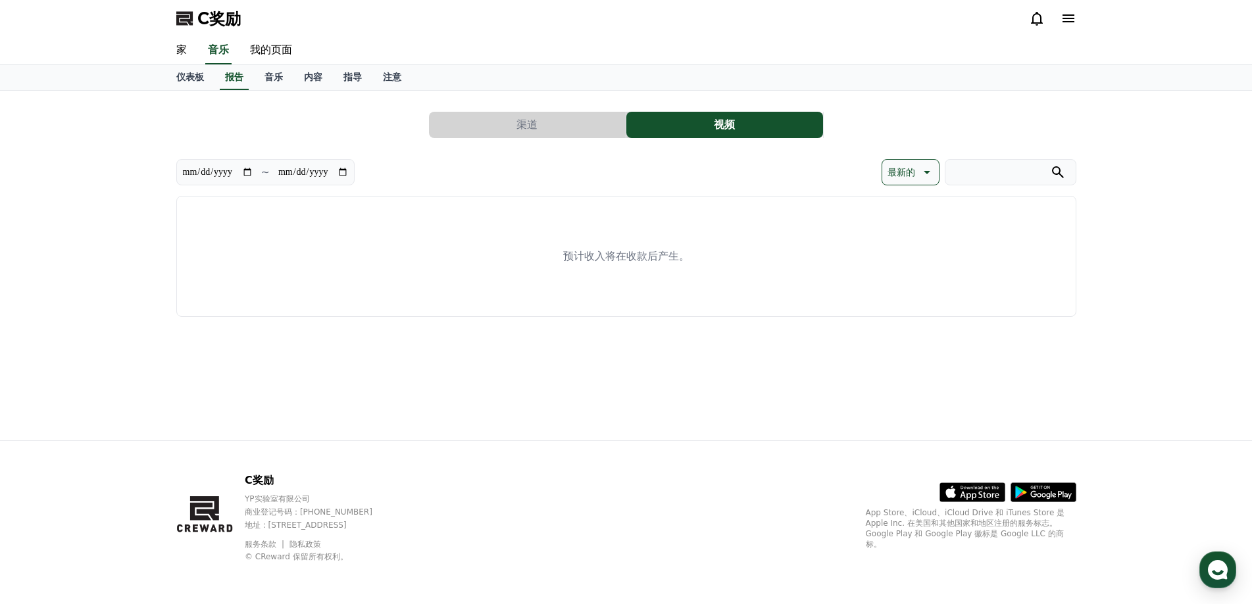
click at [575, 122] on button "渠道" at bounding box center [527, 125] width 197 height 26
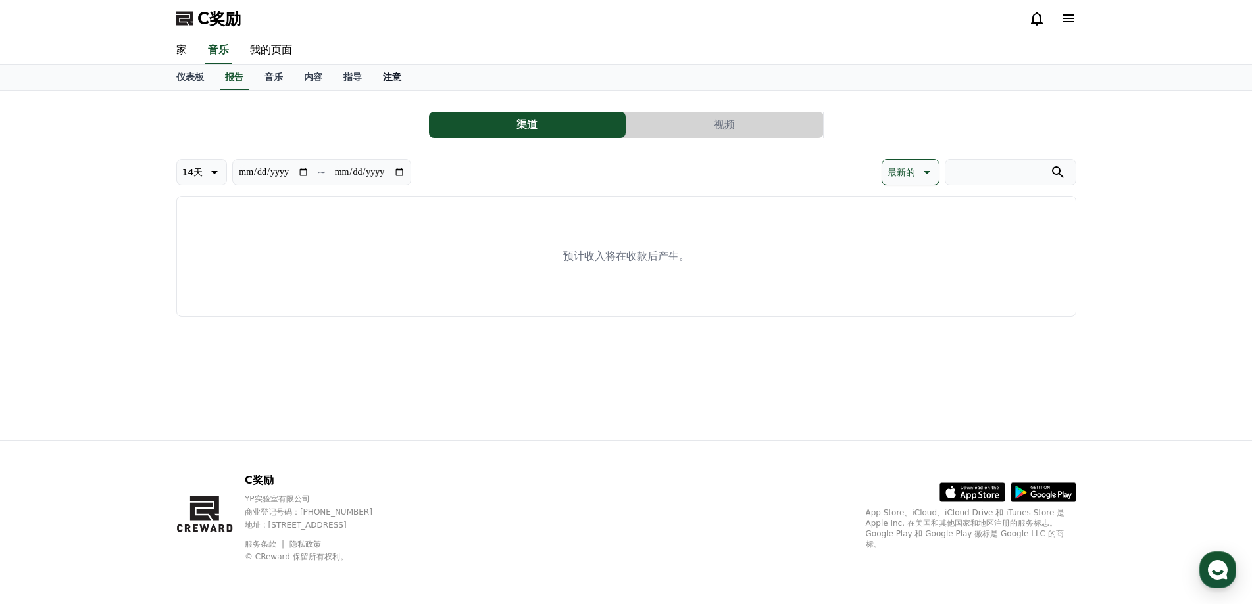
click at [385, 76] on font "注意" at bounding box center [392, 77] width 18 height 11
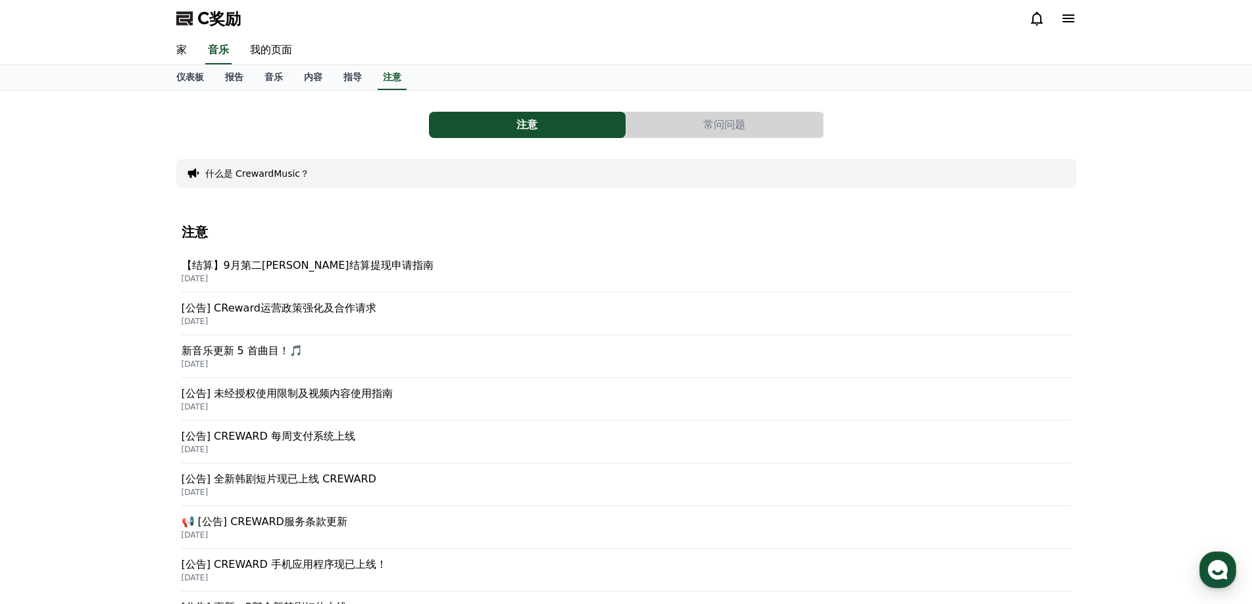
click at [331, 314] on font "[公告] CReward运营政策强化及合作请求" at bounding box center [279, 308] width 195 height 12
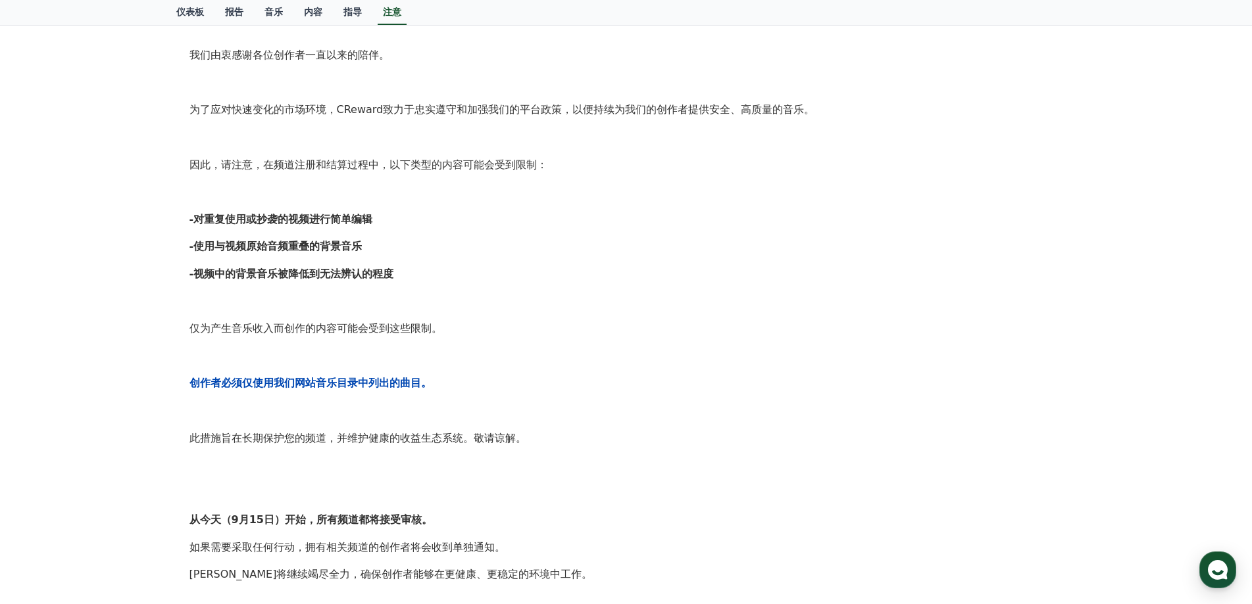
scroll to position [263, 0]
drag, startPoint x: 208, startPoint y: 385, endPoint x: 410, endPoint y: 385, distance: 202.6
click at [410, 385] on font "创作者必须仅使用我们网站音乐目录中列出的曲目。" at bounding box center [310, 382] width 242 height 12
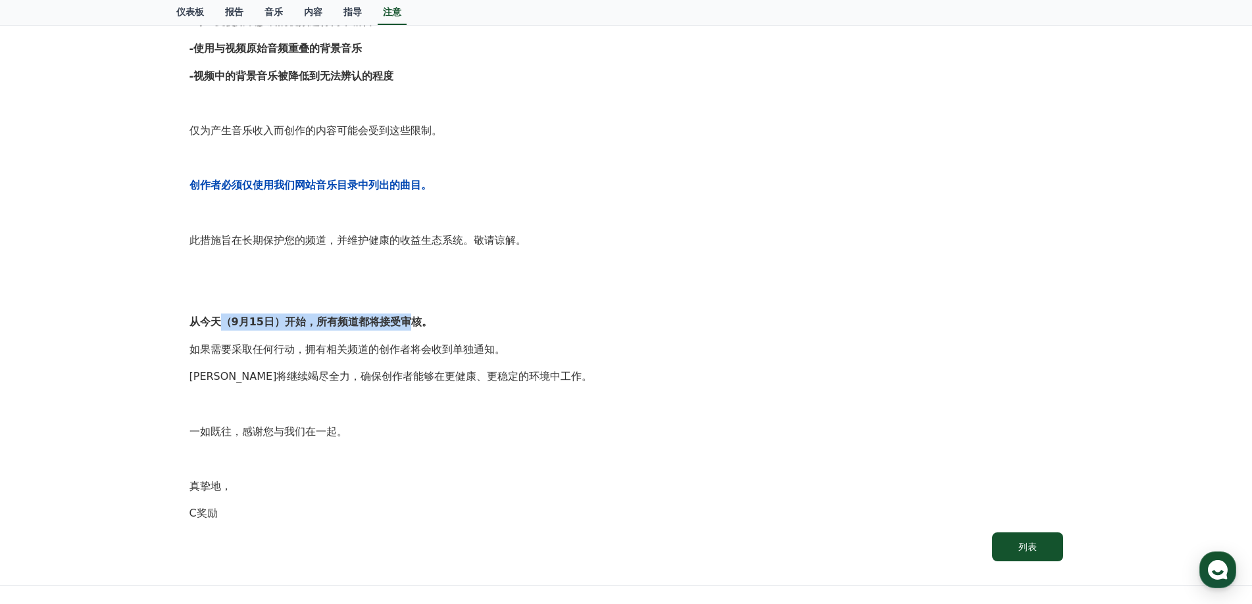
drag, startPoint x: 220, startPoint y: 321, endPoint x: 405, endPoint y: 321, distance: 184.8
click at [405, 321] on font "从今天（9月15日）开始，所有频道都将接受审核。" at bounding box center [310, 322] width 243 height 12
click at [233, 347] on font "如果需要采取任何行动，拥有相关频道的创作者将会收到单独通知。" at bounding box center [347, 349] width 316 height 12
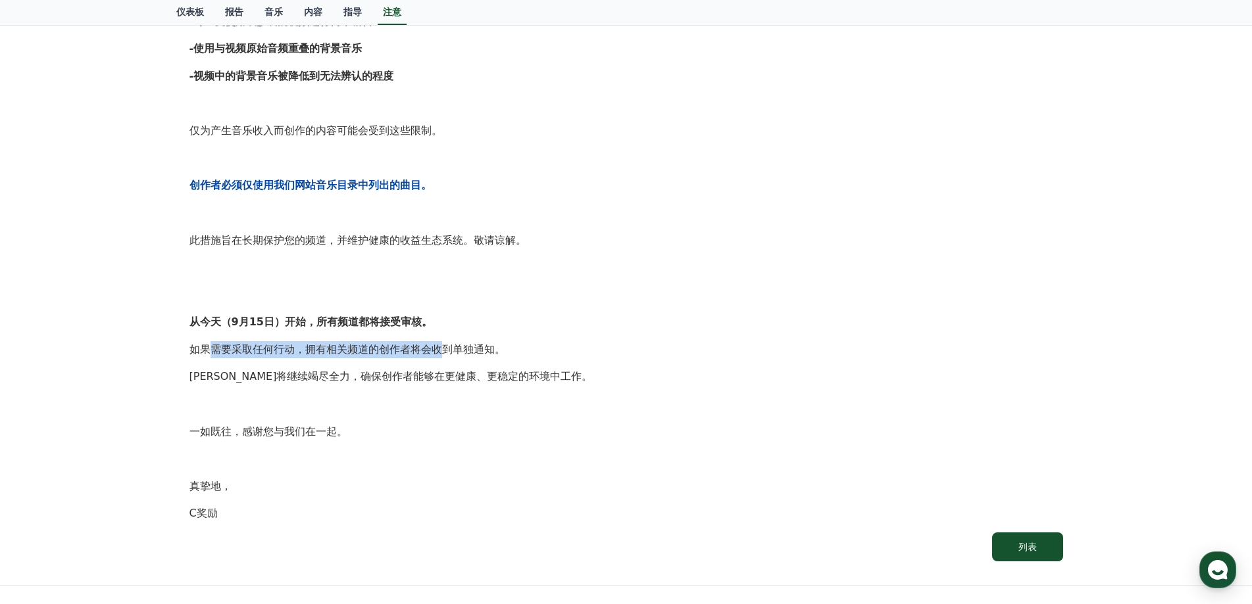
drag, startPoint x: 208, startPoint y: 349, endPoint x: 445, endPoint y: 351, distance: 236.8
click at [445, 351] on font "如果需要采取任何行动，拥有相关频道的创作者将会收到单独通知。" at bounding box center [347, 349] width 316 height 12
click at [277, 374] on font "[PERSON_NAME]将继续竭尽全力，确保创作者能够在更健康、更稳定的环境中工作。" at bounding box center [390, 376] width 403 height 12
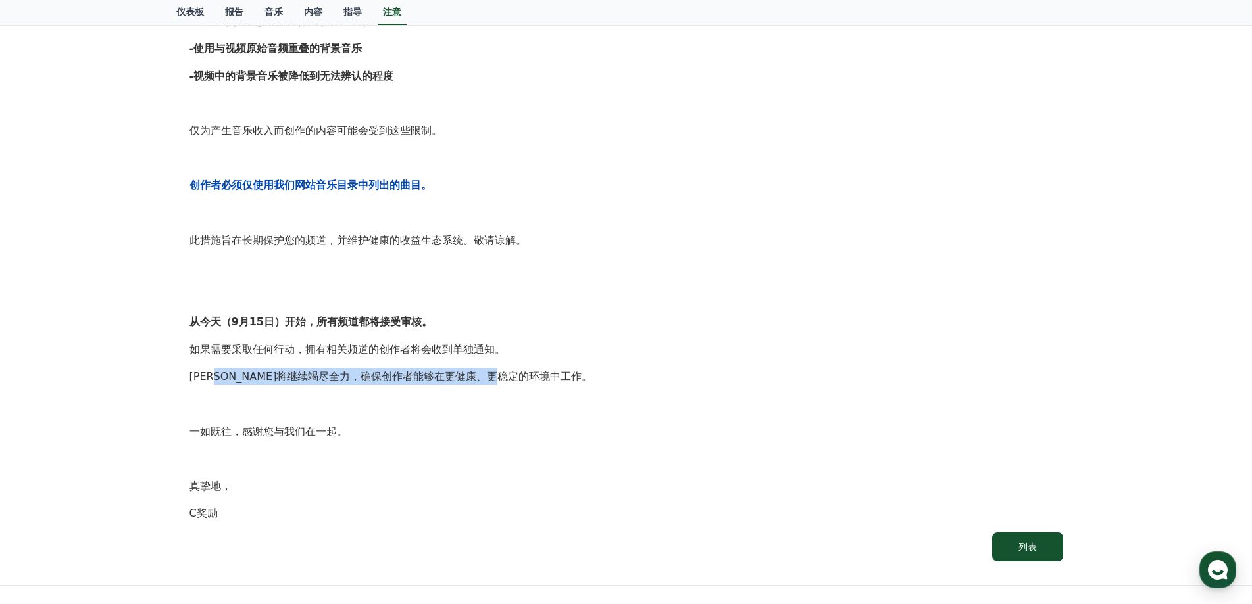
drag, startPoint x: 218, startPoint y: 376, endPoint x: 512, endPoint y: 375, distance: 294.0
click at [512, 375] on font "[PERSON_NAME]将继续竭尽全力，确保创作者能够在更健康、更稳定的环境中工作。" at bounding box center [390, 376] width 403 height 12
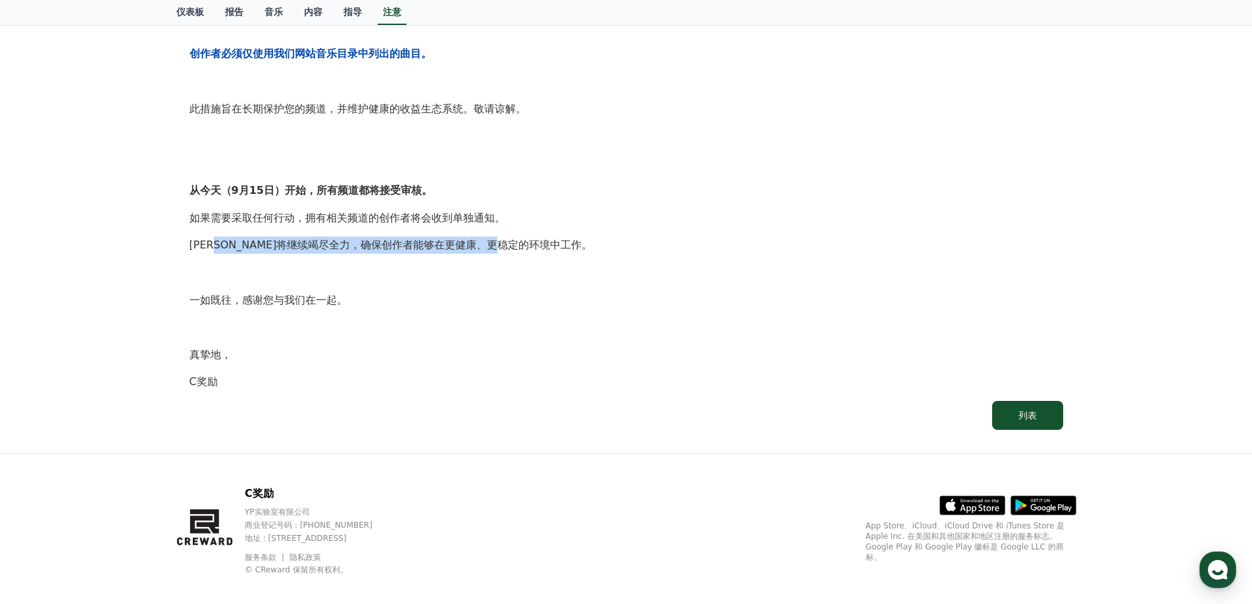
scroll to position [605, 0]
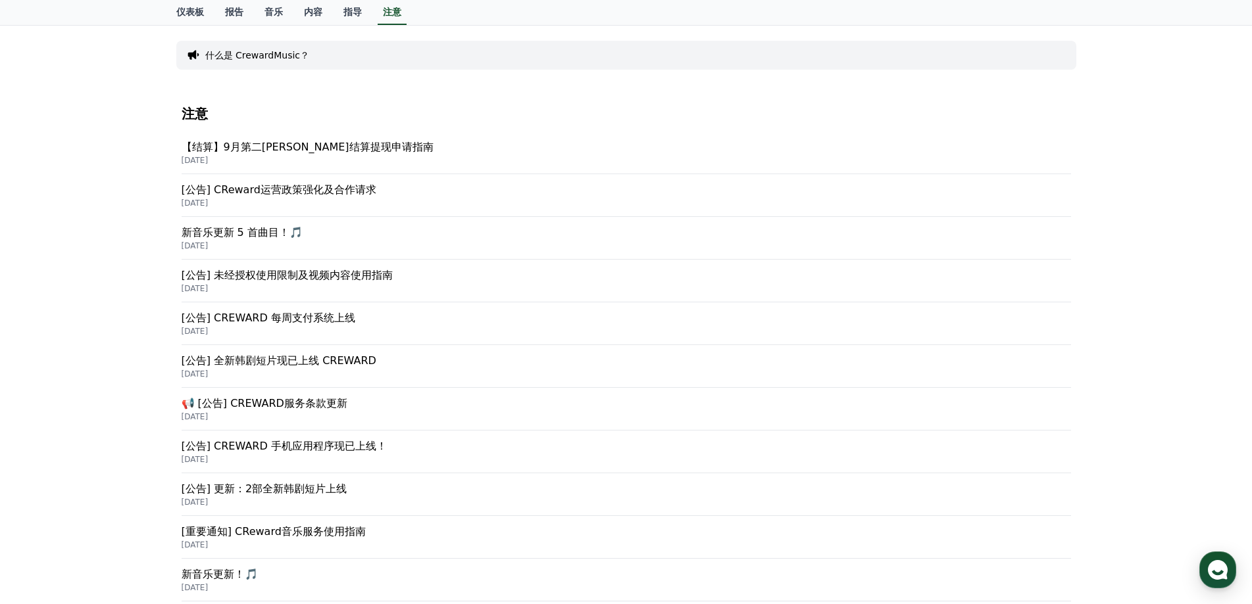
scroll to position [132, 0]
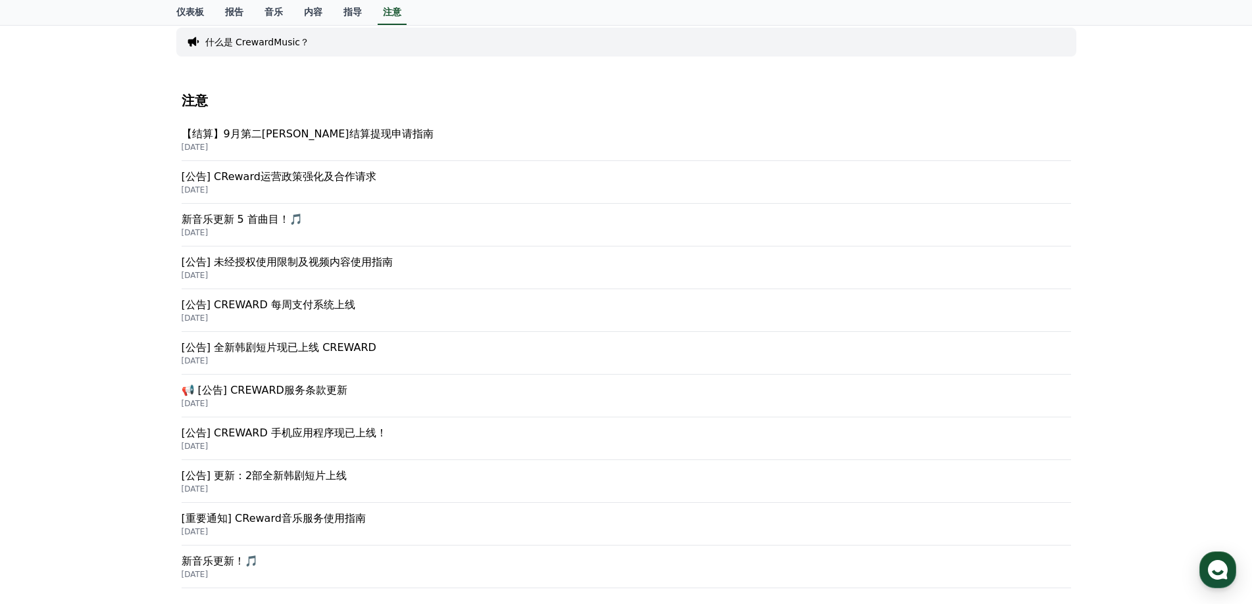
click at [322, 308] on font "[公告] CREWARD 每周支付系统上线" at bounding box center [269, 305] width 174 height 12
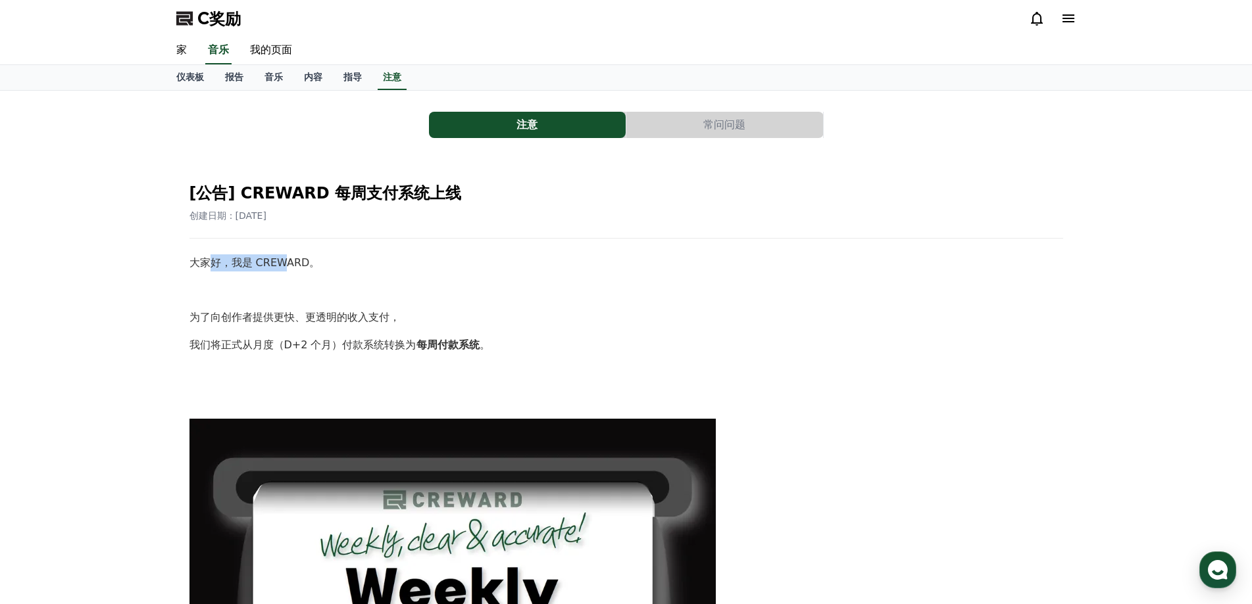
drag, startPoint x: 207, startPoint y: 262, endPoint x: 285, endPoint y: 261, distance: 78.9
click at [285, 261] on font "大家好，我是 CREWARD。" at bounding box center [254, 262] width 131 height 12
drag, startPoint x: 212, startPoint y: 316, endPoint x: 370, endPoint y: 316, distance: 157.8
click at [370, 316] on font "为了向创作者提供更快、更透明的收入支付，" at bounding box center [294, 317] width 210 height 12
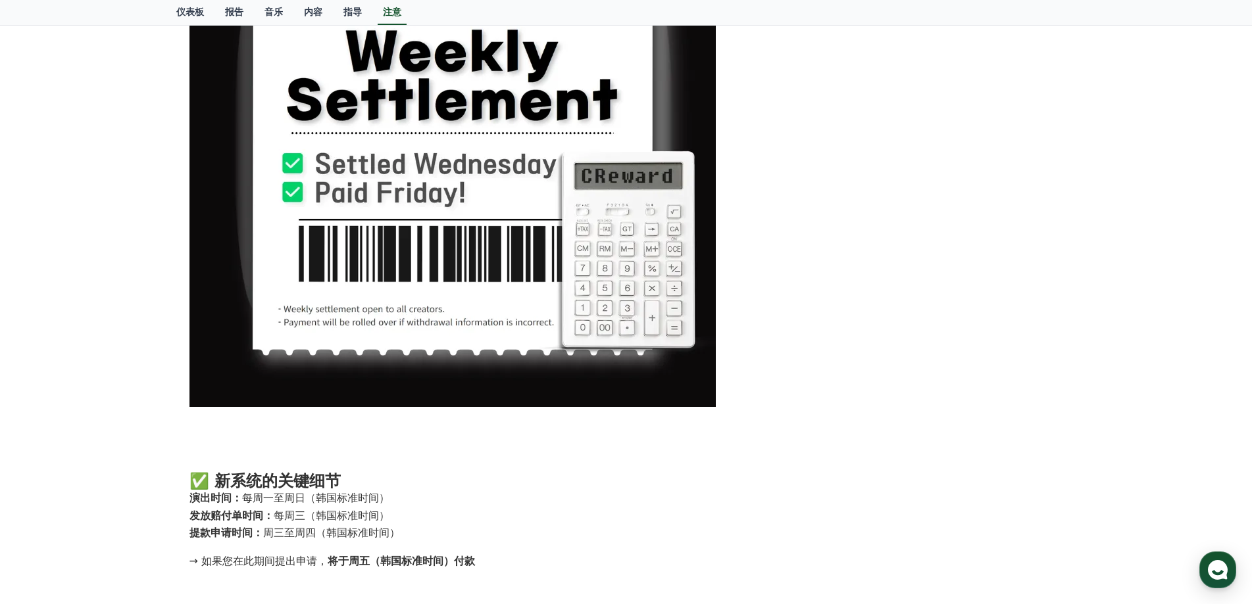
scroll to position [723, 0]
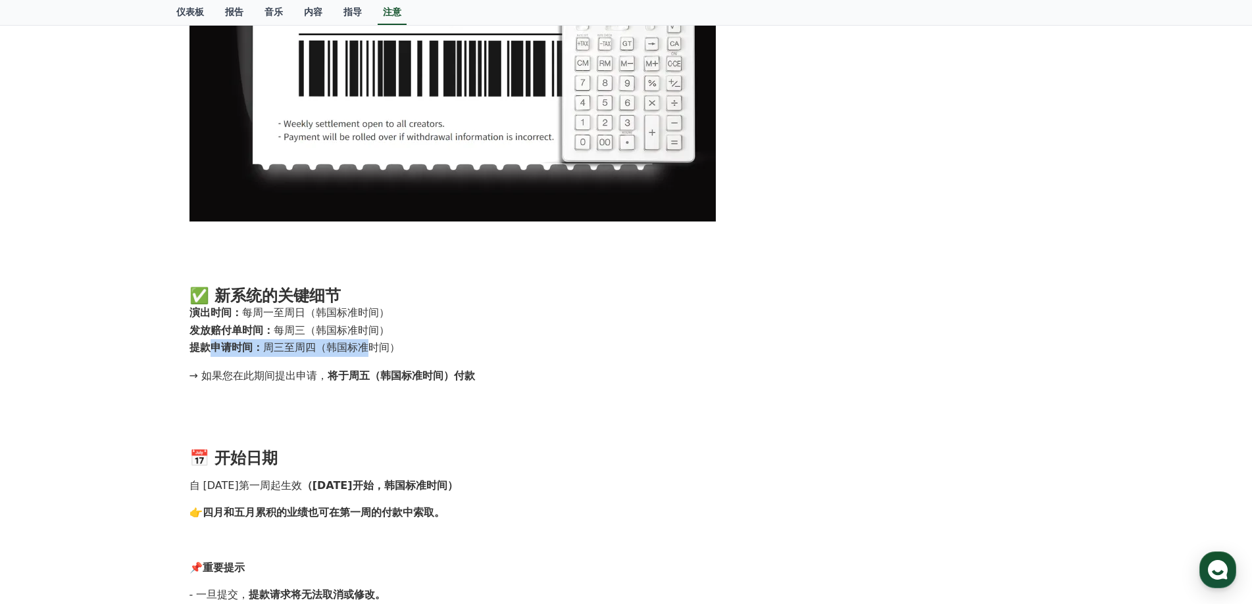
drag, startPoint x: 208, startPoint y: 349, endPoint x: 364, endPoint y: 346, distance: 155.9
click at [364, 346] on li "提款申请时间： 周三至周四（韩国标准时间）" at bounding box center [625, 348] width 873 height 18
click at [406, 335] on li "发放赔付单时间： 每周三（韩国标准时间）" at bounding box center [625, 331] width 873 height 18
drag, startPoint x: 221, startPoint y: 377, endPoint x: 461, endPoint y: 370, distance: 240.2
click at [461, 370] on p "→ 如果您在此期间提出申请， 将于周五（韩国标准时间）付款" at bounding box center [625, 376] width 873 height 17
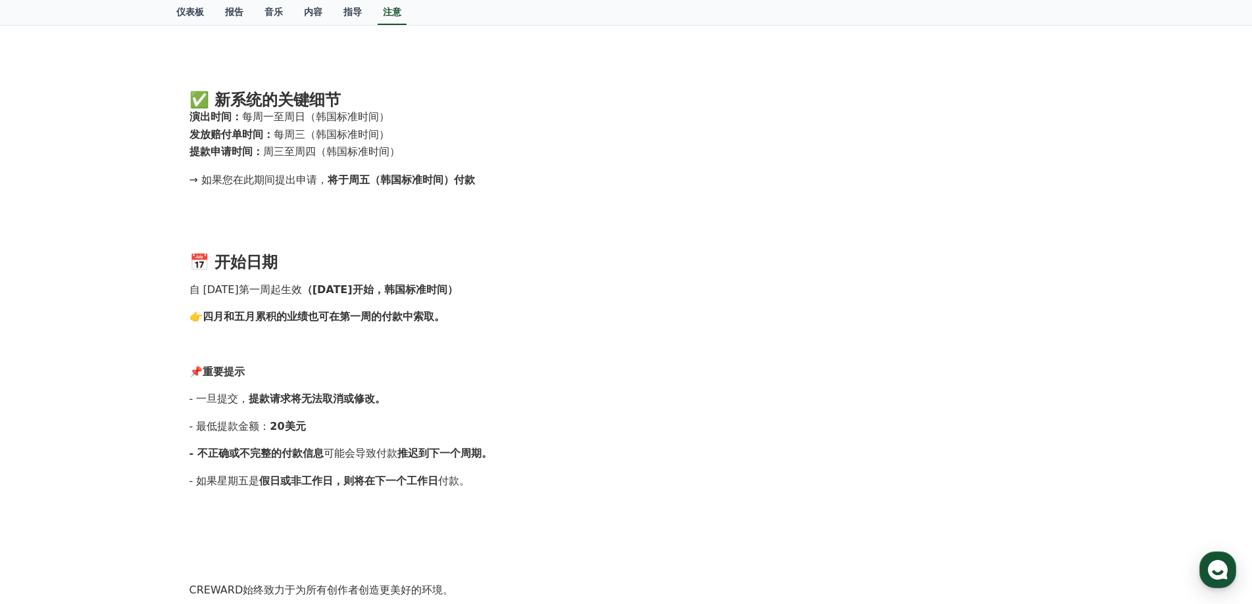
scroll to position [921, 0]
drag, startPoint x: 212, startPoint y: 287, endPoint x: 427, endPoint y: 287, distance: 215.1
click at [427, 287] on p "自 [DATE]第一周起生效 （[DATE]开始，韩国标准时间）" at bounding box center [625, 288] width 873 height 17
click at [227, 316] on font "四月和五月累积的业绩也可在第一周的付款中索取。" at bounding box center [324, 315] width 242 height 12
drag, startPoint x: 217, startPoint y: 314, endPoint x: 422, endPoint y: 314, distance: 204.5
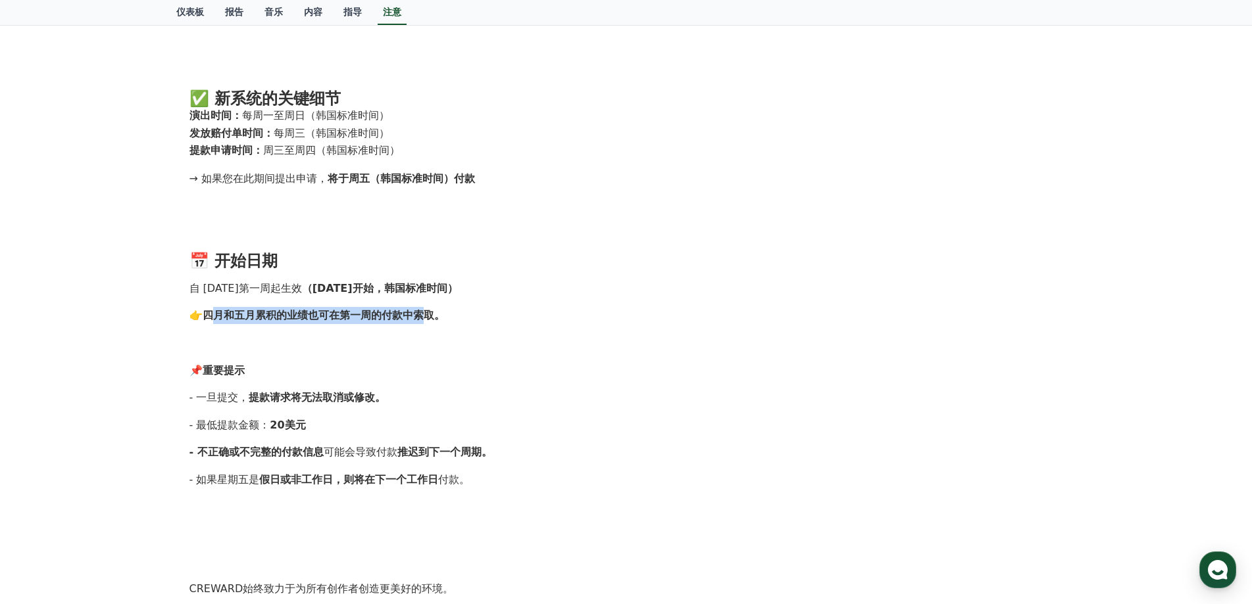
click at [422, 314] on font "四月和五月累积的业绩也可在第一周的付款中索取。" at bounding box center [324, 315] width 242 height 12
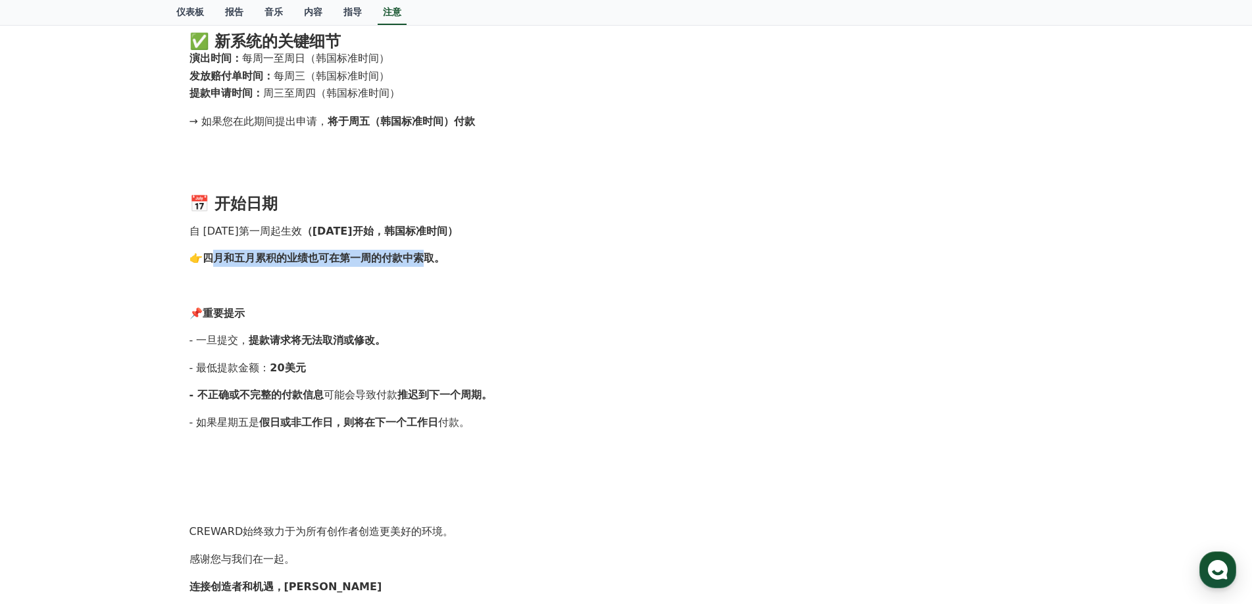
scroll to position [1118, 0]
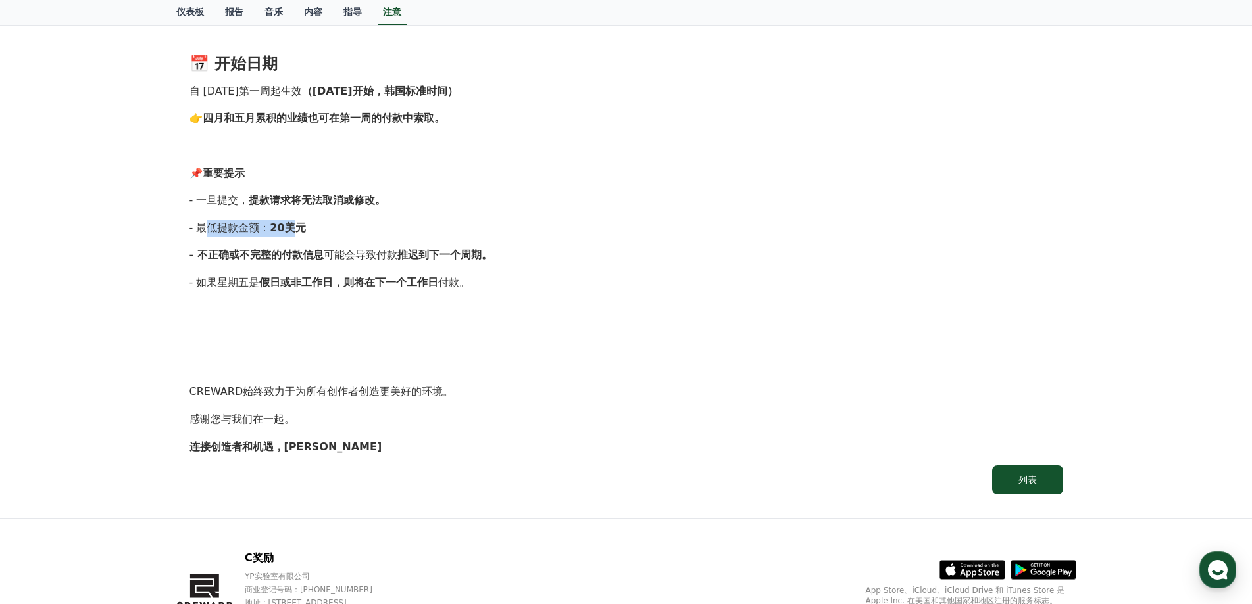
drag, startPoint x: 211, startPoint y: 227, endPoint x: 294, endPoint y: 226, distance: 82.9
click at [294, 226] on p "- 最低提款金额： 20美元" at bounding box center [625, 228] width 873 height 17
drag, startPoint x: 228, startPoint y: 249, endPoint x: 356, endPoint y: 256, distance: 129.1
click at [230, 274] on p "- 如果星期五是 假日或非工作日，则将在下 一个工作日 付款。" at bounding box center [625, 282] width 873 height 17
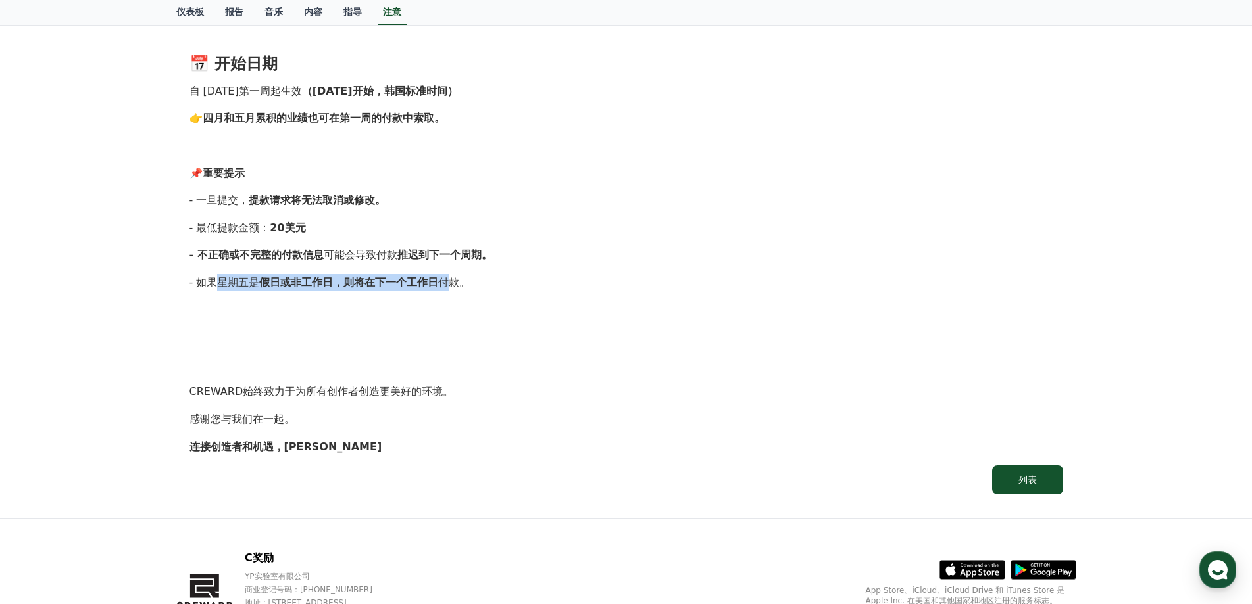
drag, startPoint x: 218, startPoint y: 281, endPoint x: 452, endPoint y: 274, distance: 233.6
click at [452, 274] on p "- 如果星期五是 假日或非工作日，则将在下 一个工作日 付款。" at bounding box center [625, 282] width 873 height 17
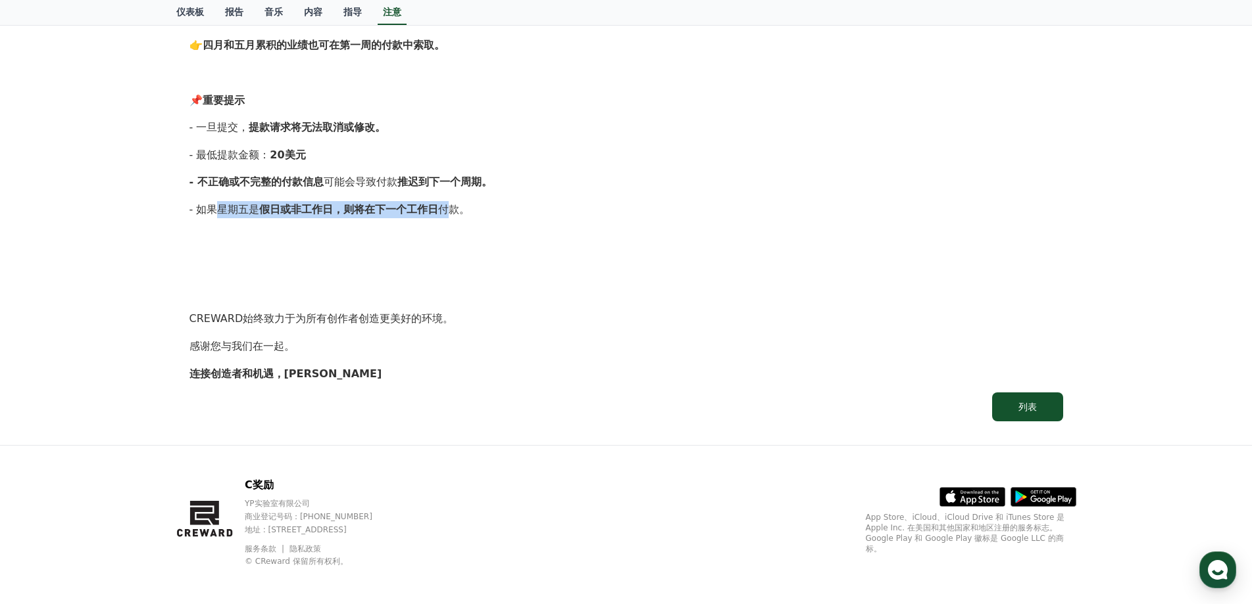
scroll to position [1194, 0]
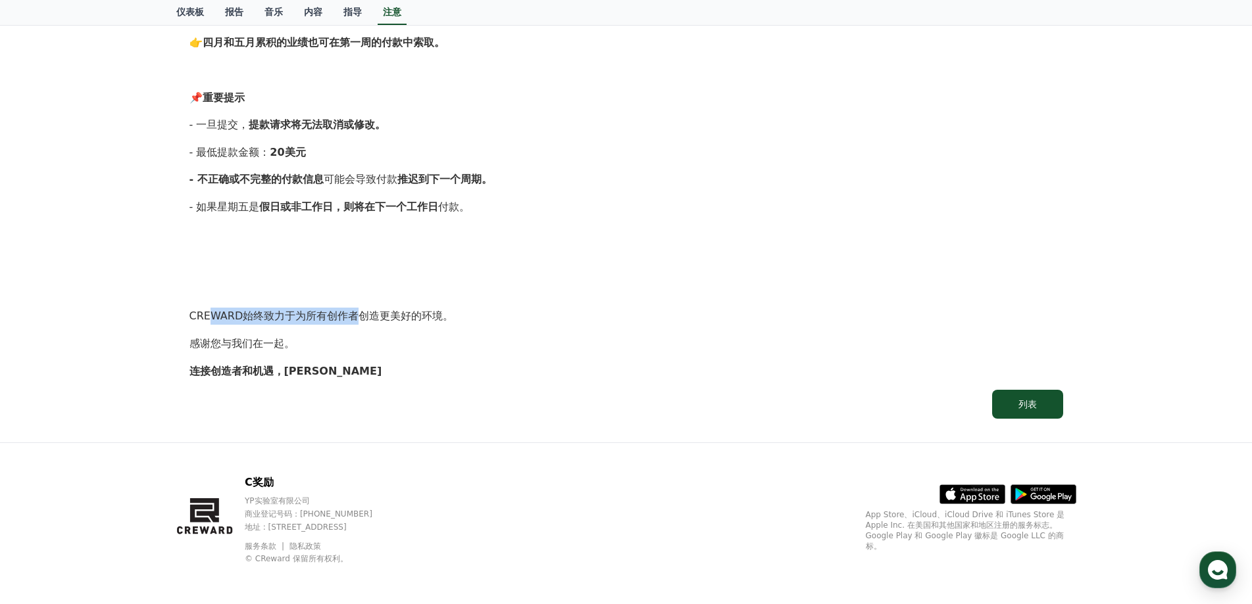
drag, startPoint x: 212, startPoint y: 312, endPoint x: 355, endPoint y: 310, distance: 143.4
click at [355, 310] on font "CREWARD始终致力于为所有创作者创造更美好的环境。" at bounding box center [321, 316] width 264 height 12
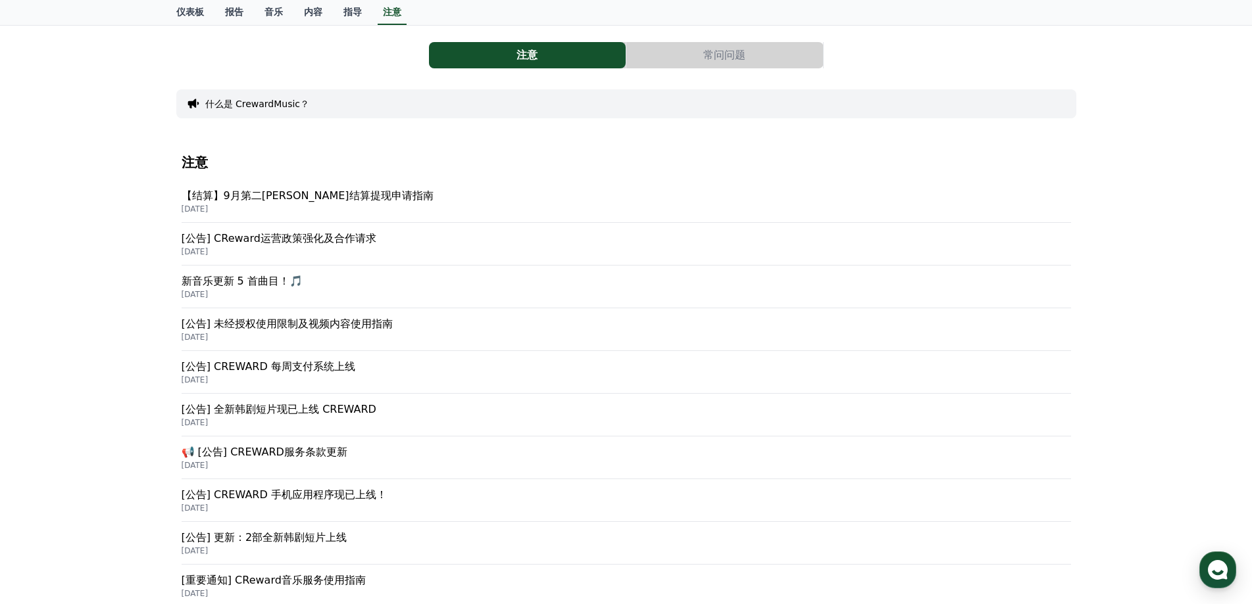
scroll to position [43, 0]
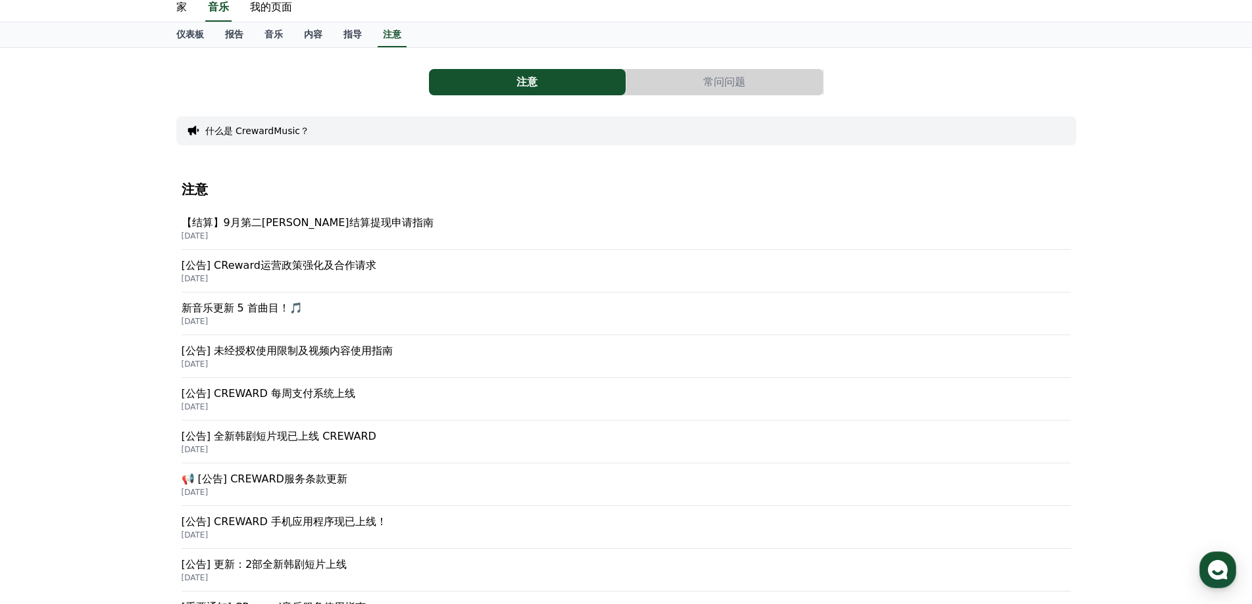
click at [259, 303] on font "新音乐更新 5 首曲目！🎵" at bounding box center [242, 308] width 121 height 12
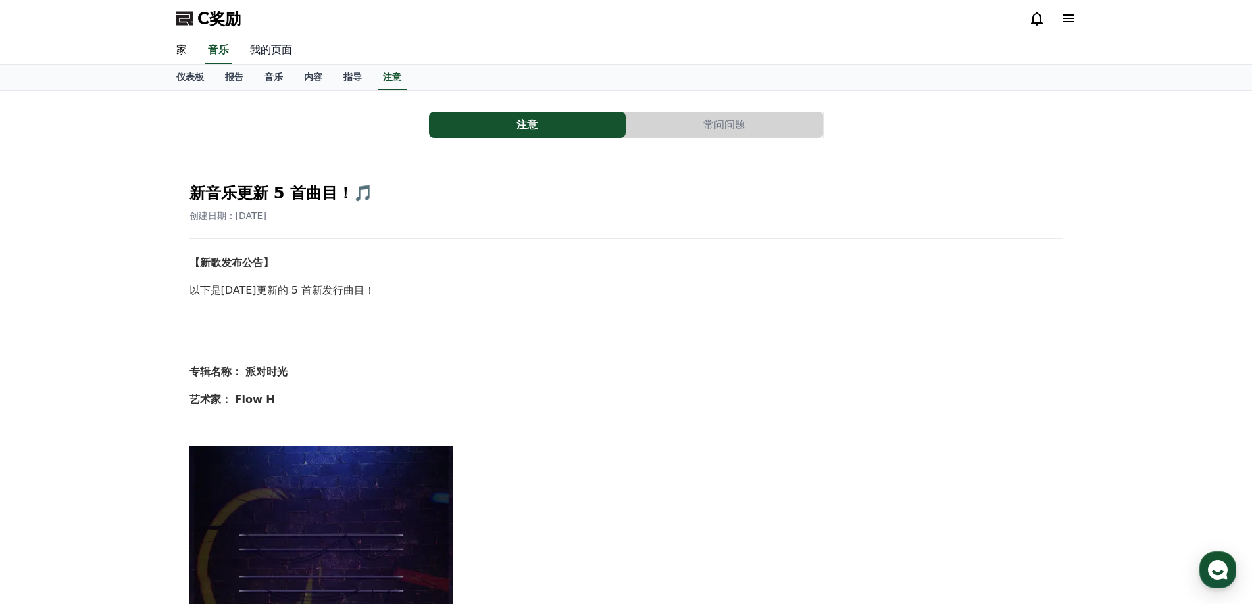
click at [274, 57] on link "我的页面" at bounding box center [270, 51] width 63 height 28
select select "**********"
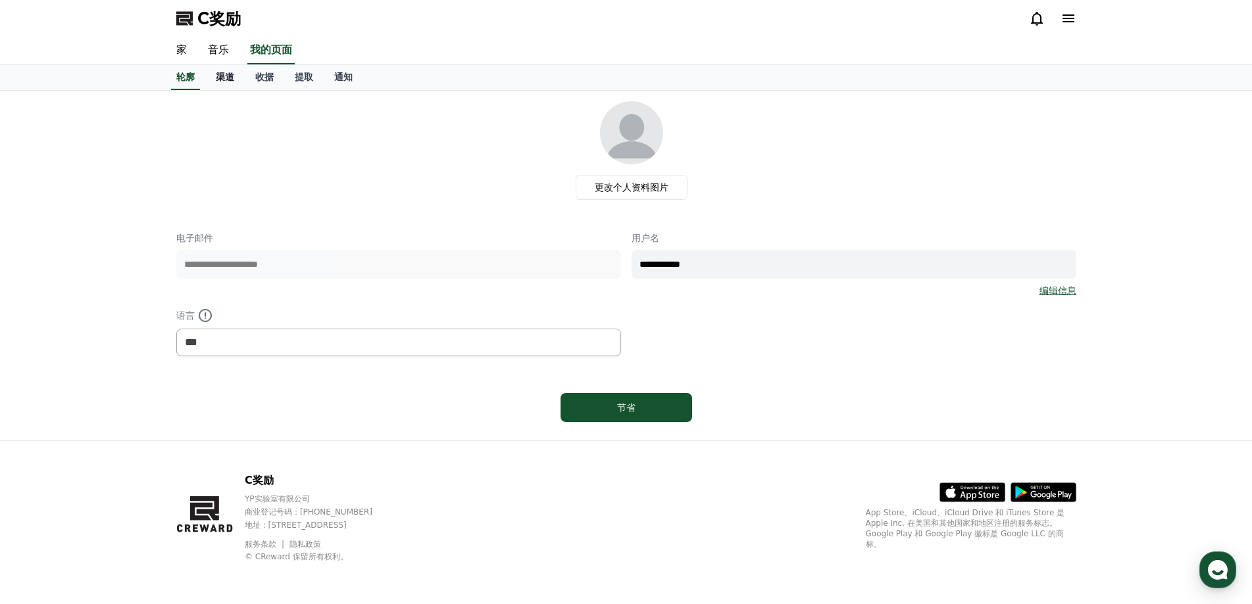
click at [233, 83] on link "渠道" at bounding box center [224, 77] width 39 height 25
